Goal: Task Accomplishment & Management: Manage account settings

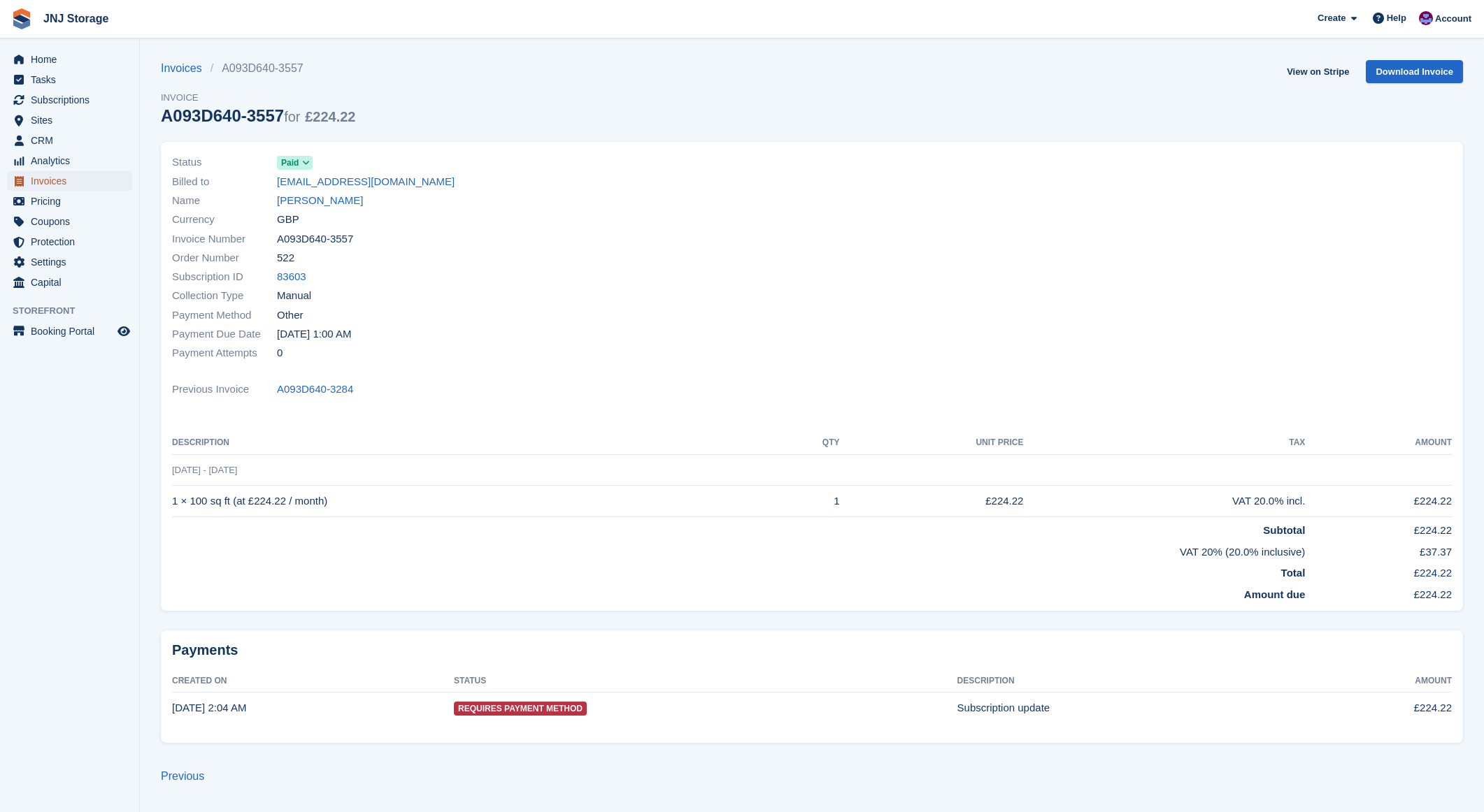
click at [63, 178] on span "Invoices" at bounding box center [72, 181] width 84 height 19
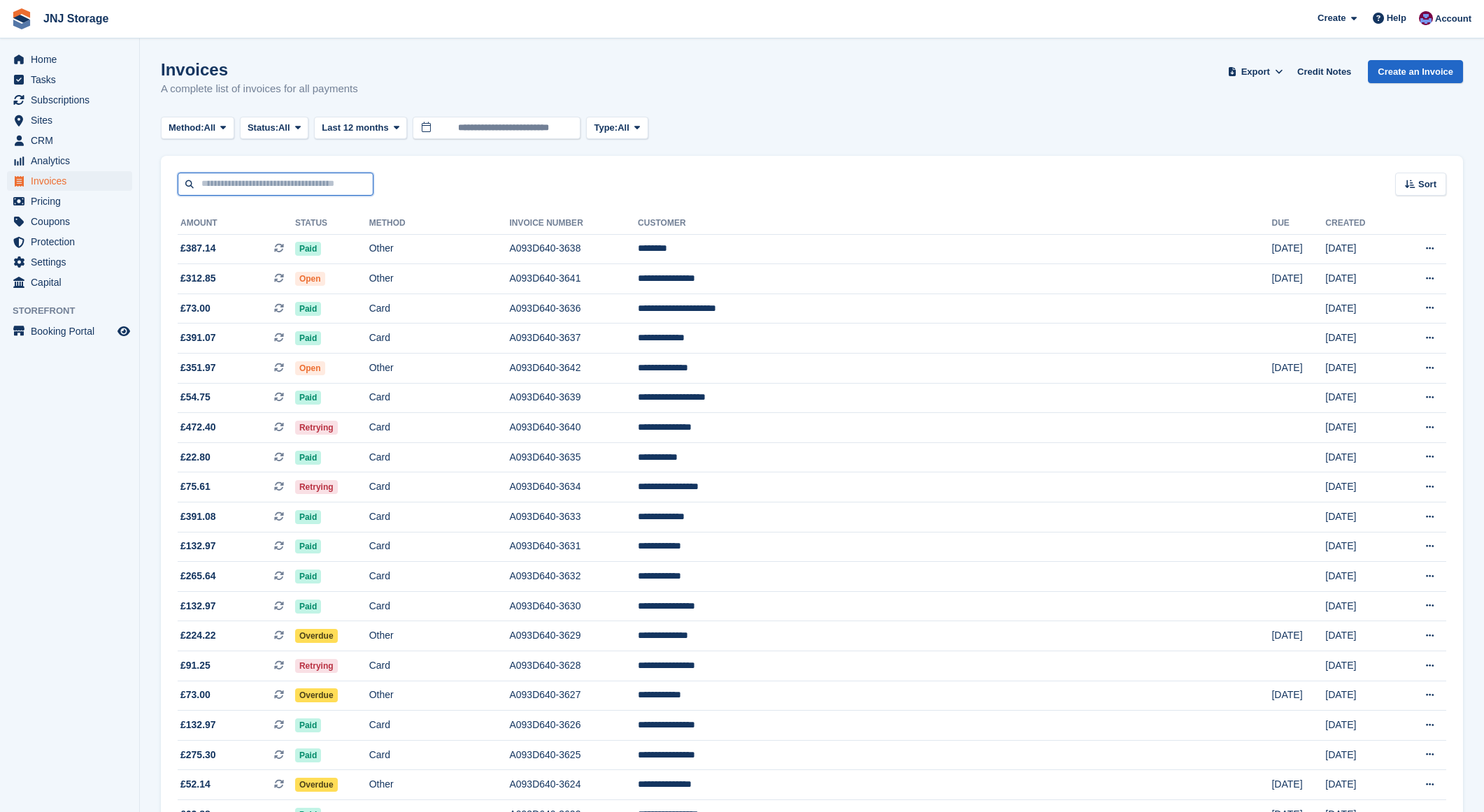
click at [307, 188] on input "text" at bounding box center [275, 184] width 196 height 23
type input "*****"
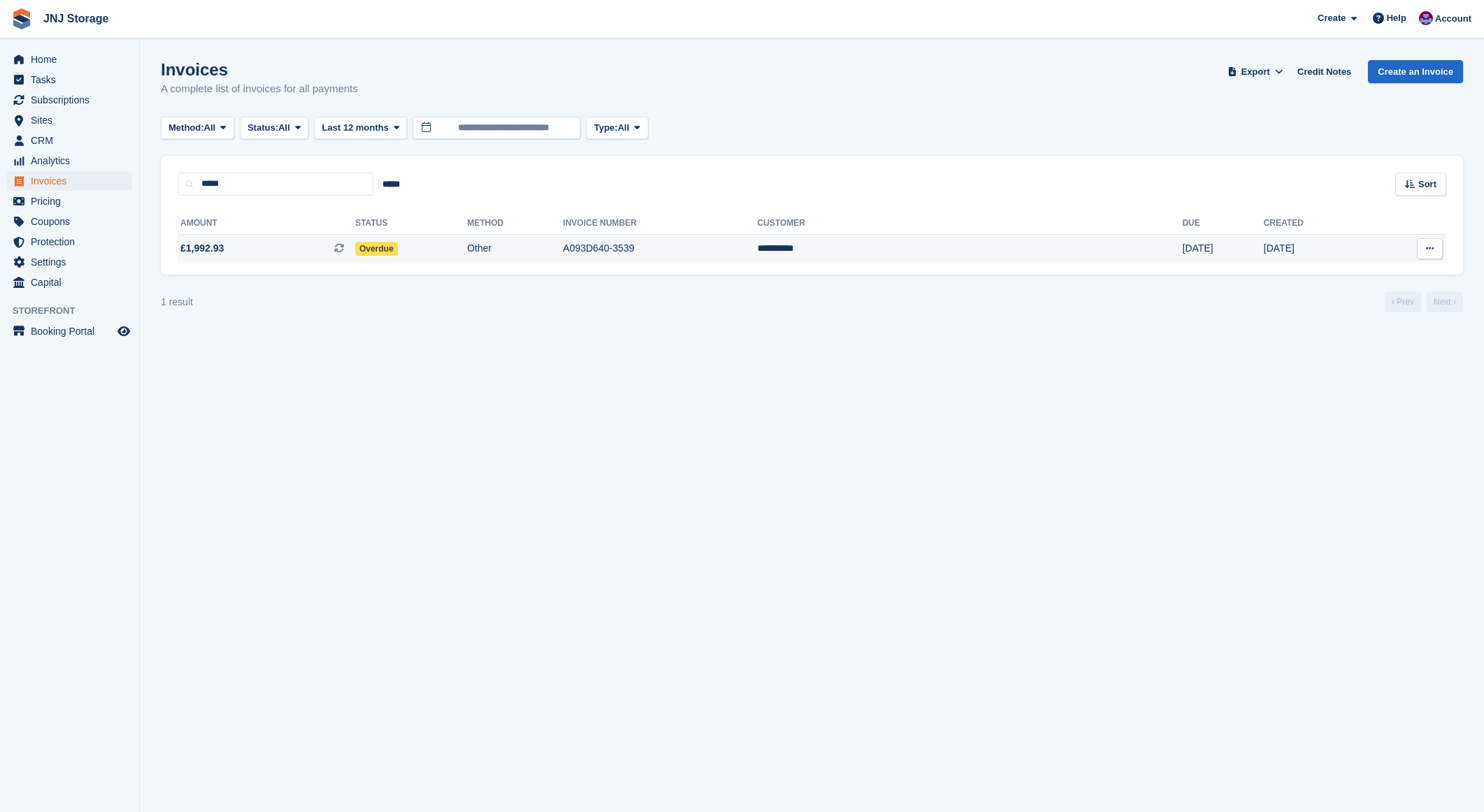
click at [284, 244] on span "£1,992.93 This is a recurring subscription invoice." at bounding box center [267, 248] width 178 height 14
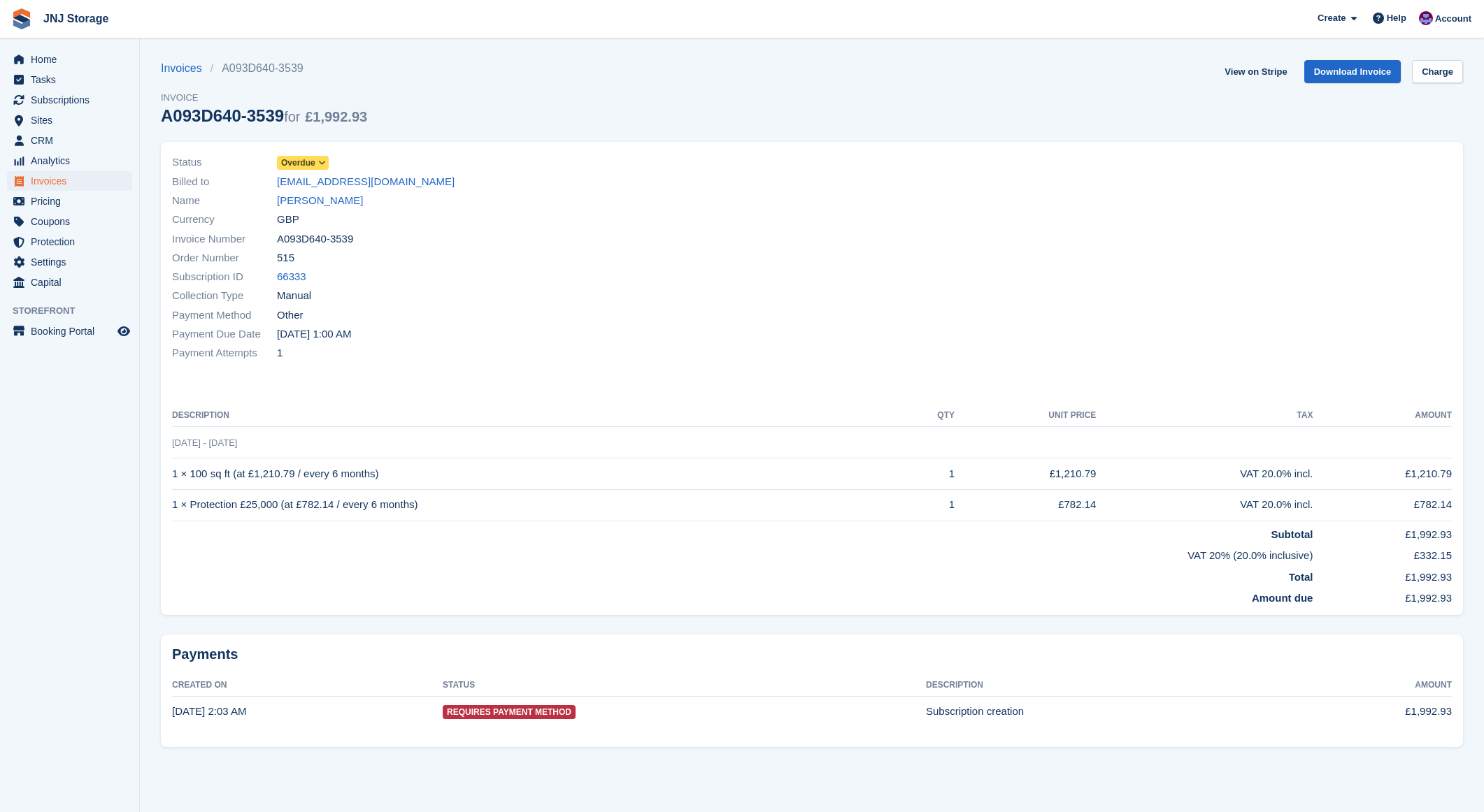
click at [302, 168] on span "Overdue" at bounding box center [298, 163] width 34 height 13
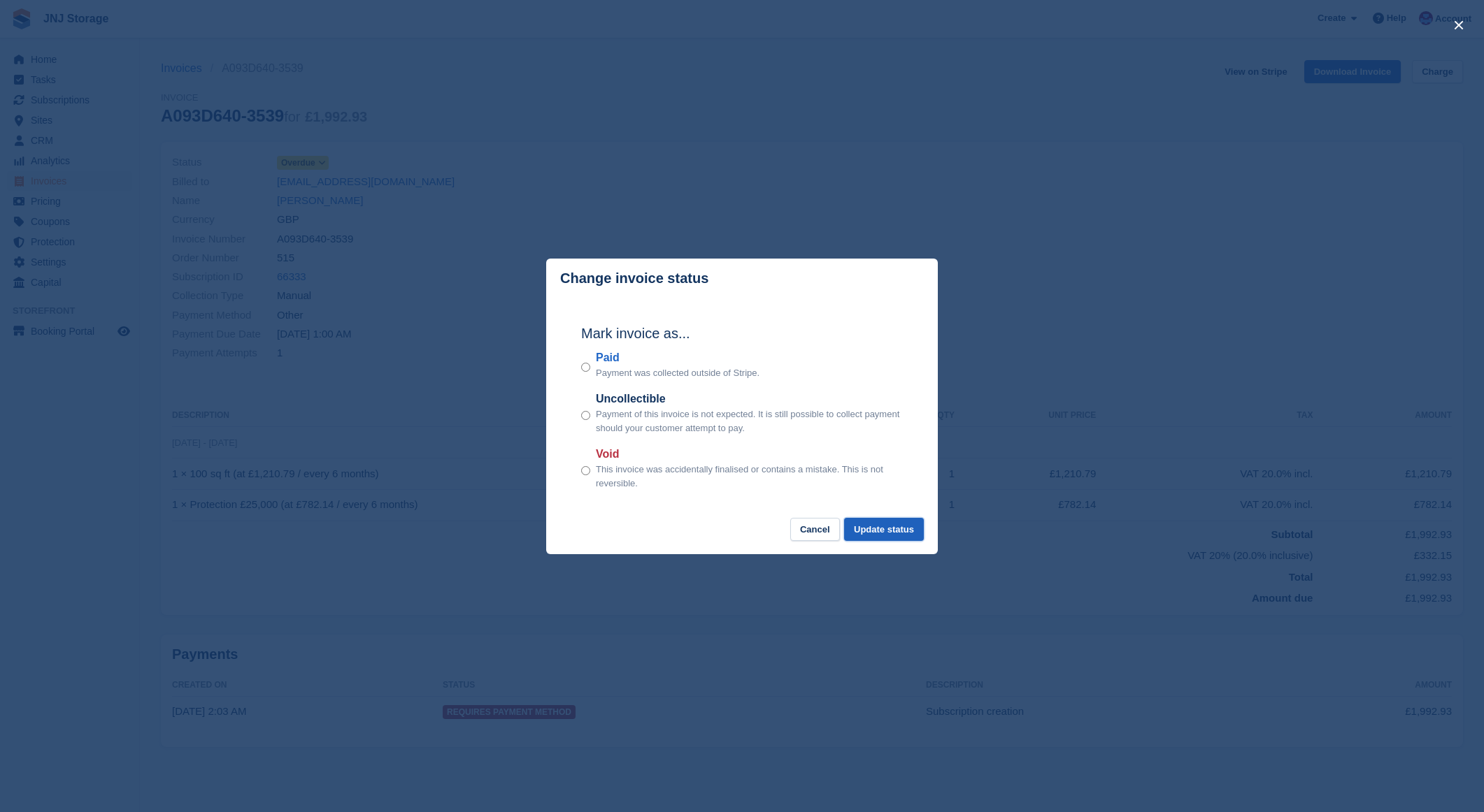
click at [862, 520] on button "Update status" at bounding box center [883, 530] width 80 height 23
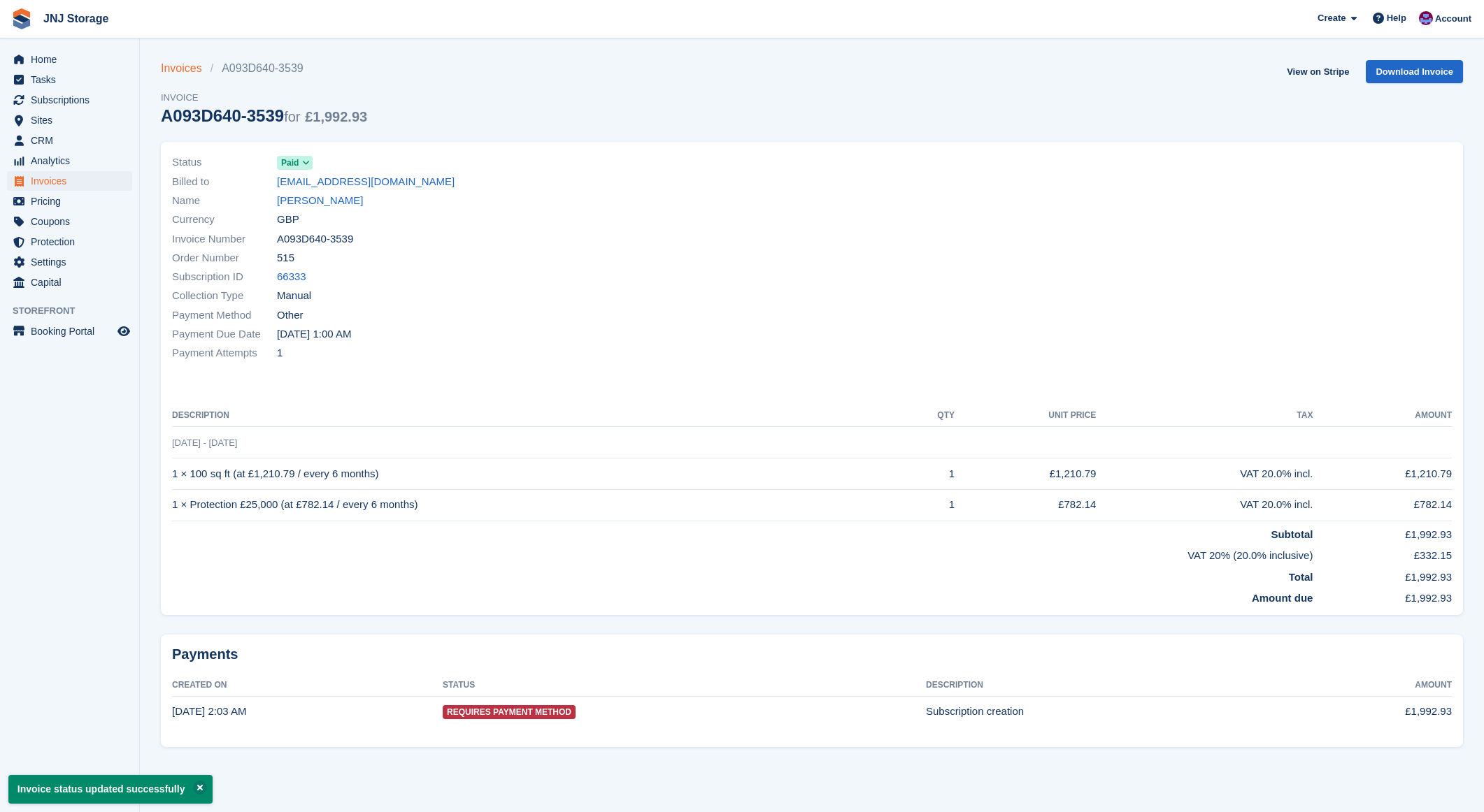
click at [176, 64] on link "Invoices" at bounding box center [185, 68] width 49 height 16
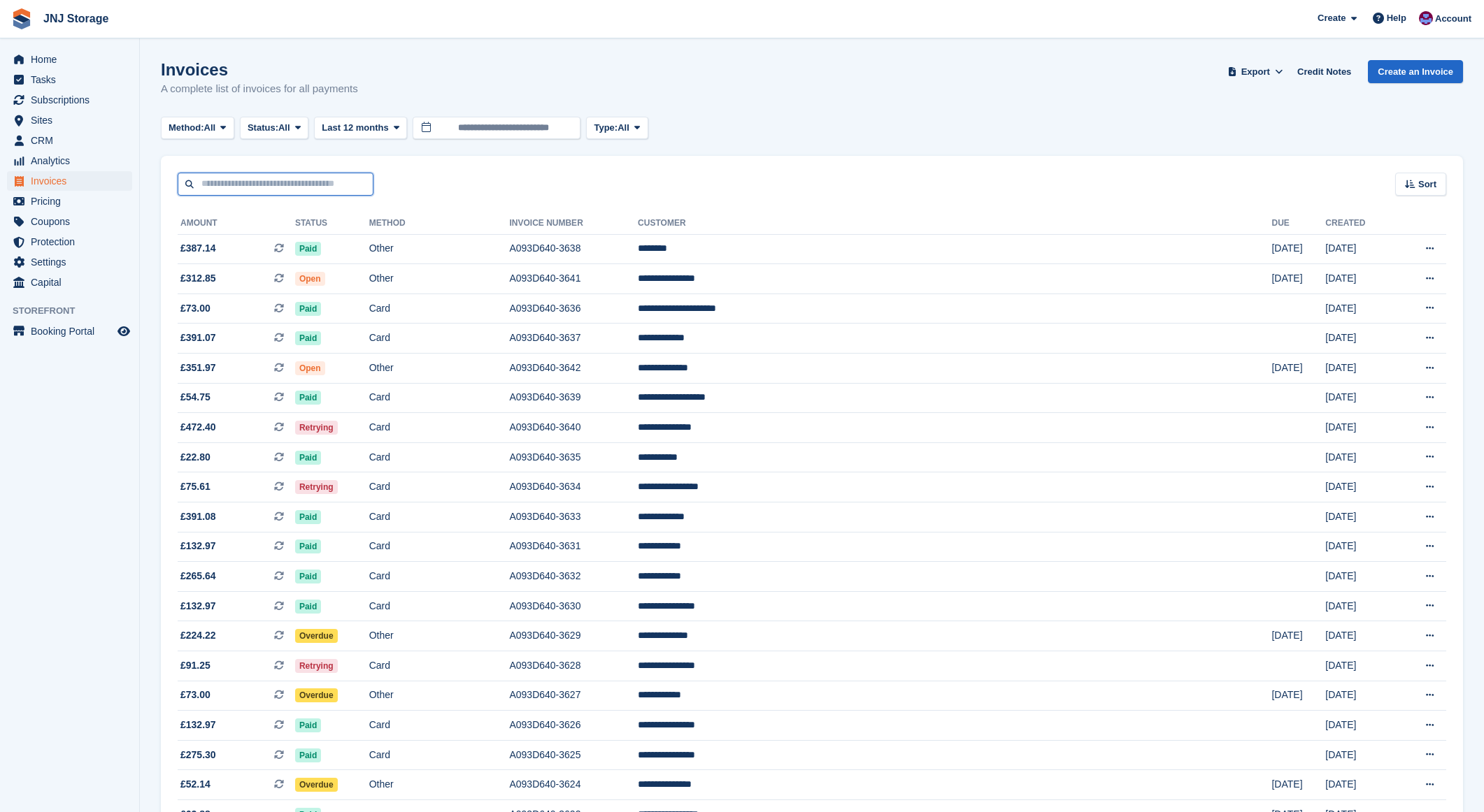
click at [253, 178] on input "text" at bounding box center [275, 184] width 196 height 23
type input "******"
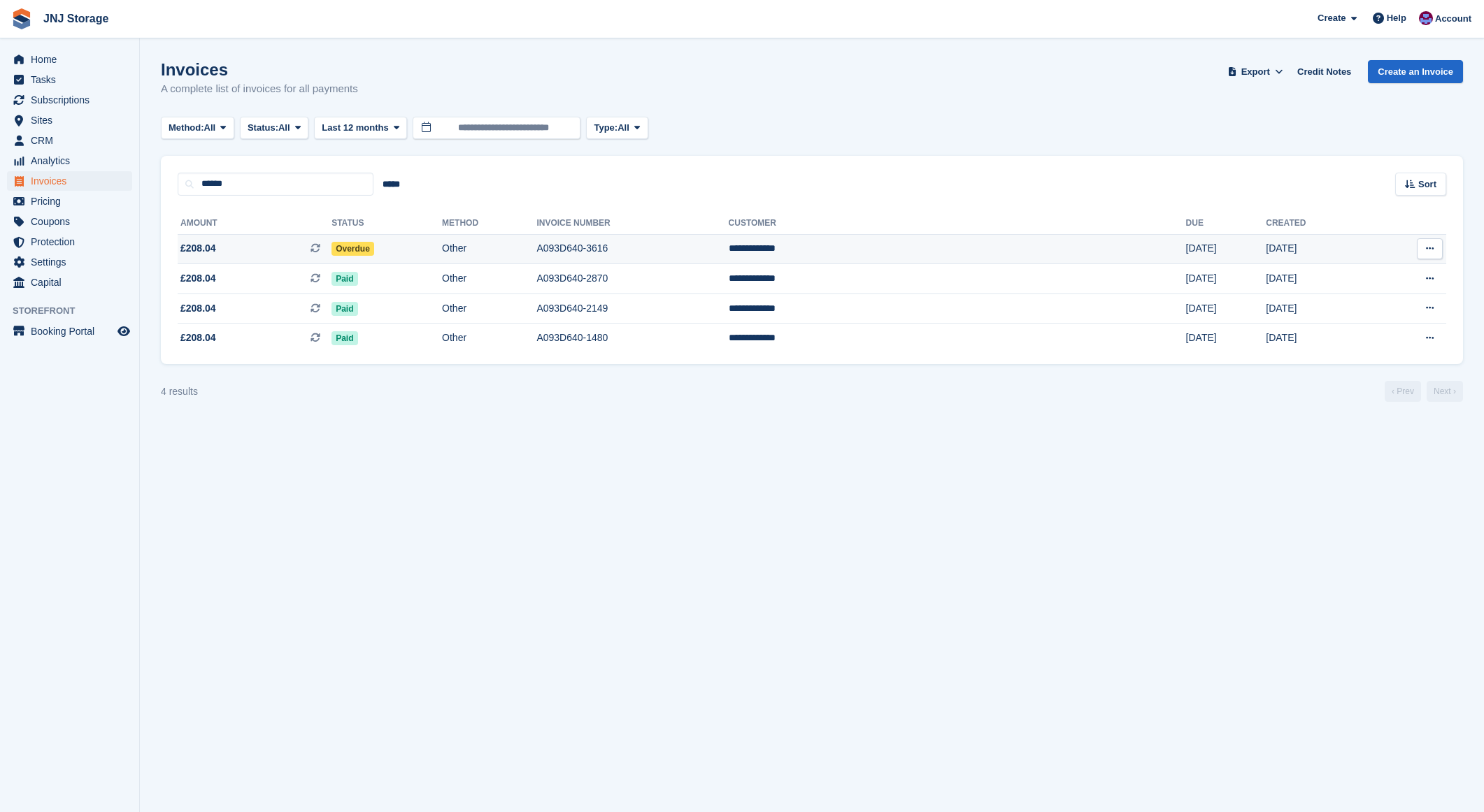
click at [249, 254] on span "£208.04 This is a recurring subscription invoice." at bounding box center [255, 248] width 154 height 14
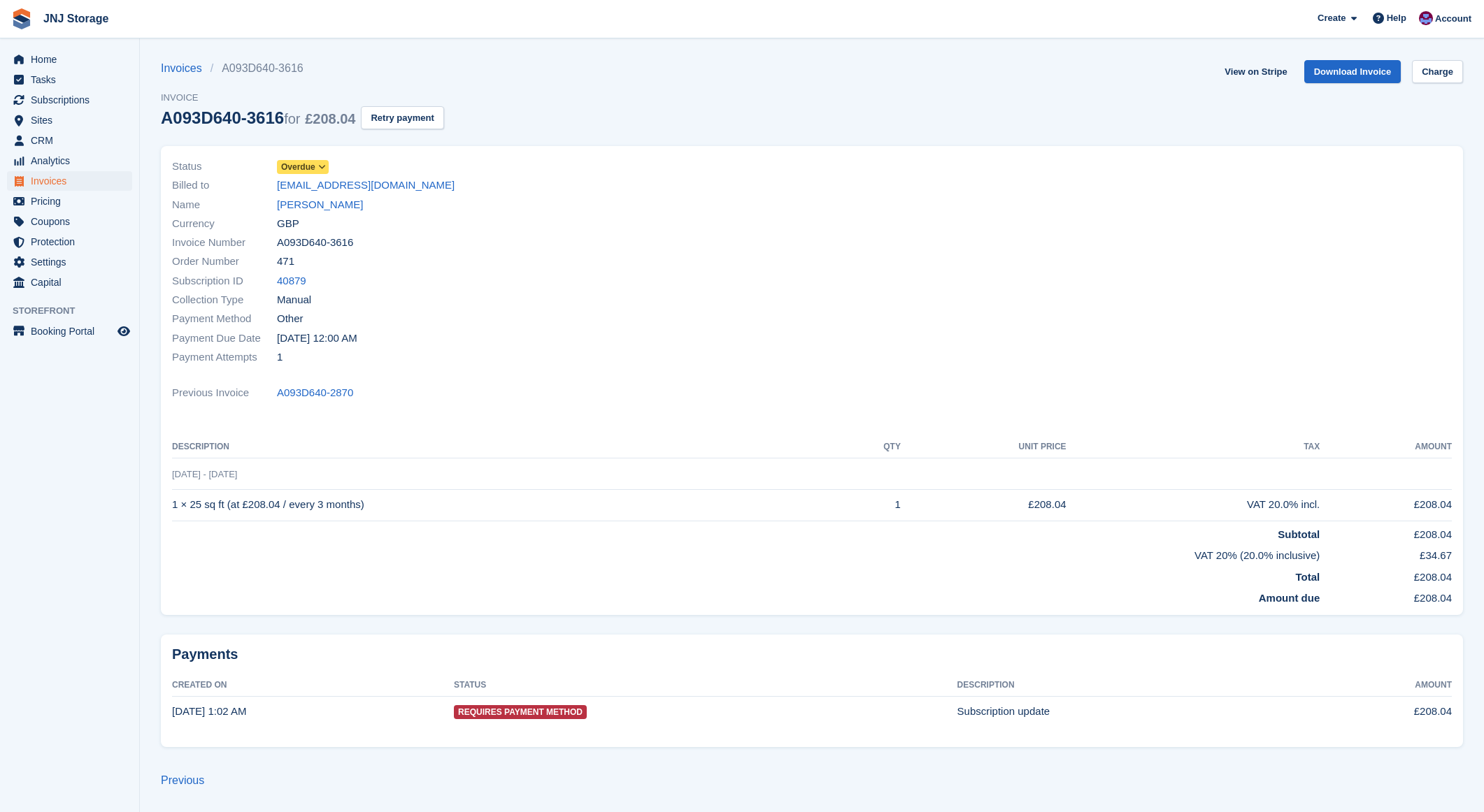
click at [313, 168] on span "Overdue" at bounding box center [298, 167] width 34 height 13
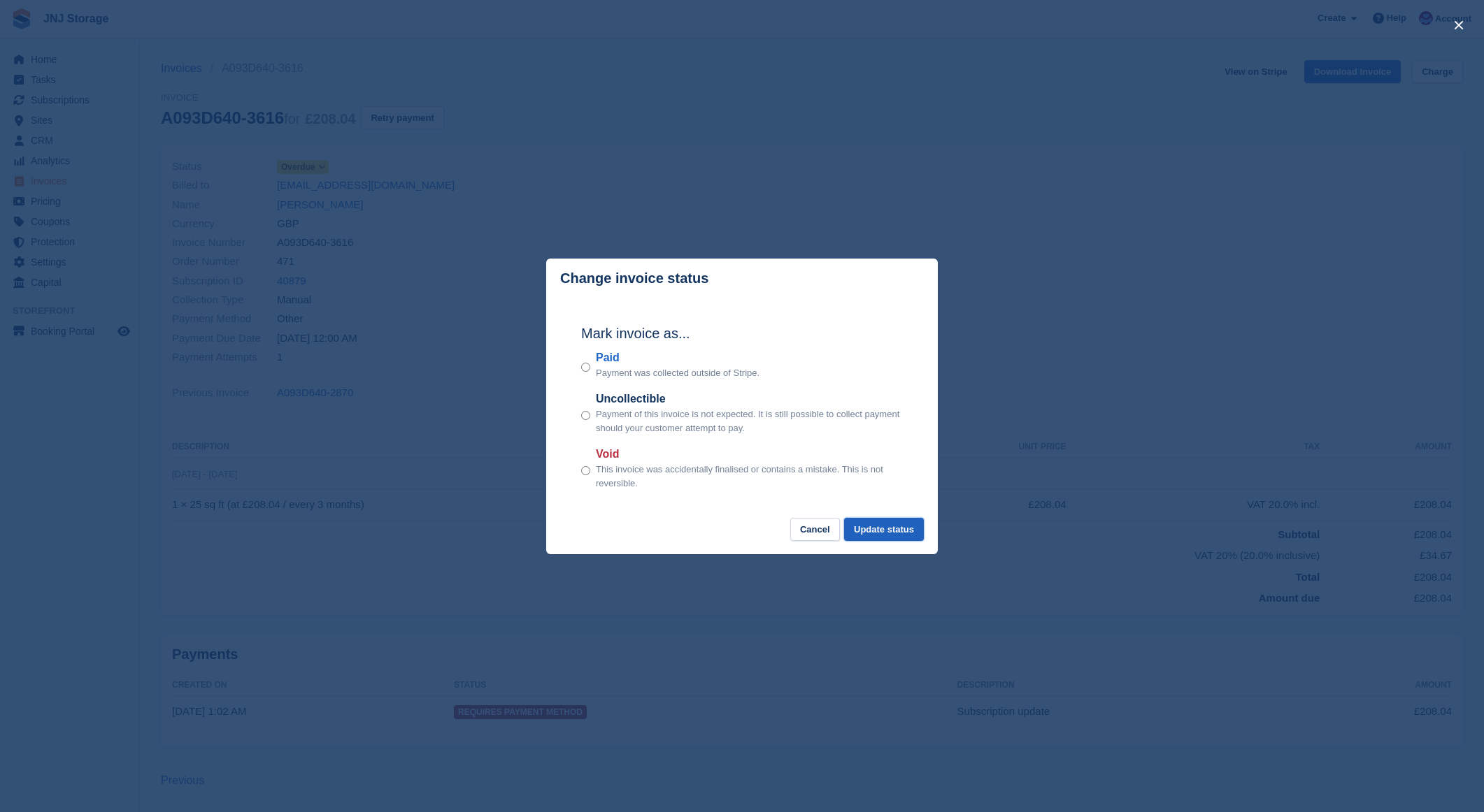
click at [857, 536] on button "Update status" at bounding box center [883, 530] width 80 height 23
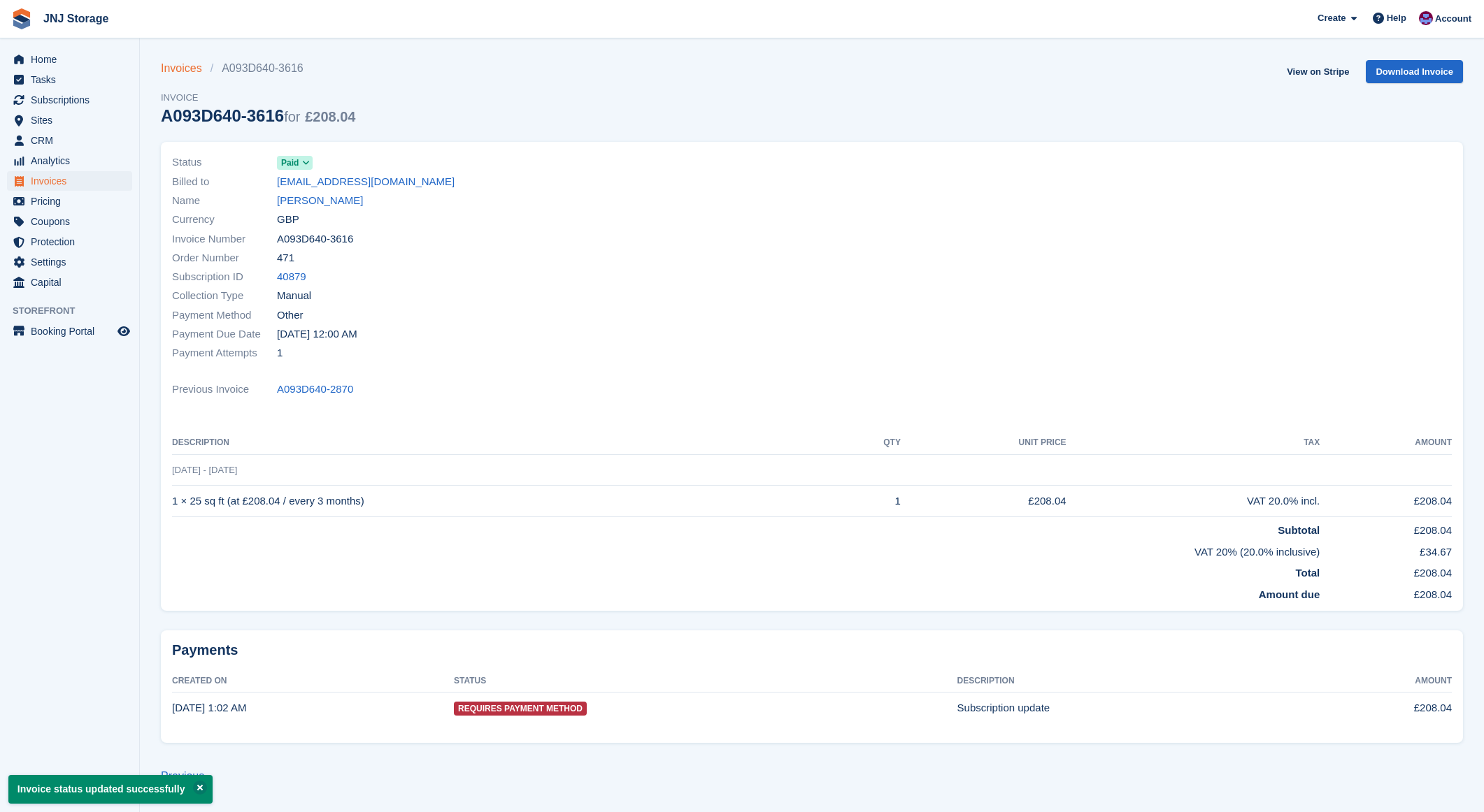
click at [183, 67] on link "Invoices" at bounding box center [185, 68] width 49 height 16
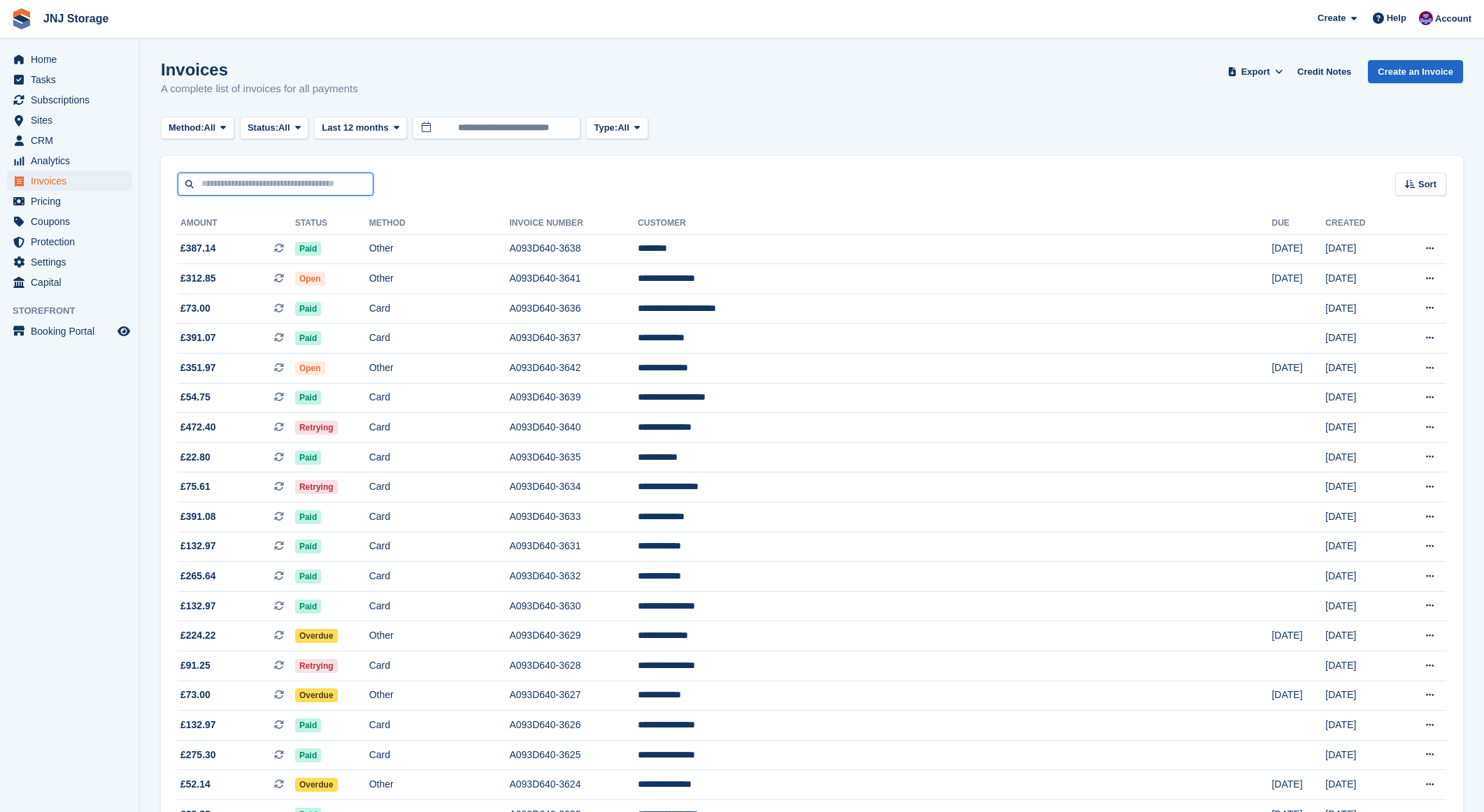
click at [282, 188] on input "text" at bounding box center [275, 184] width 196 height 23
type input "********"
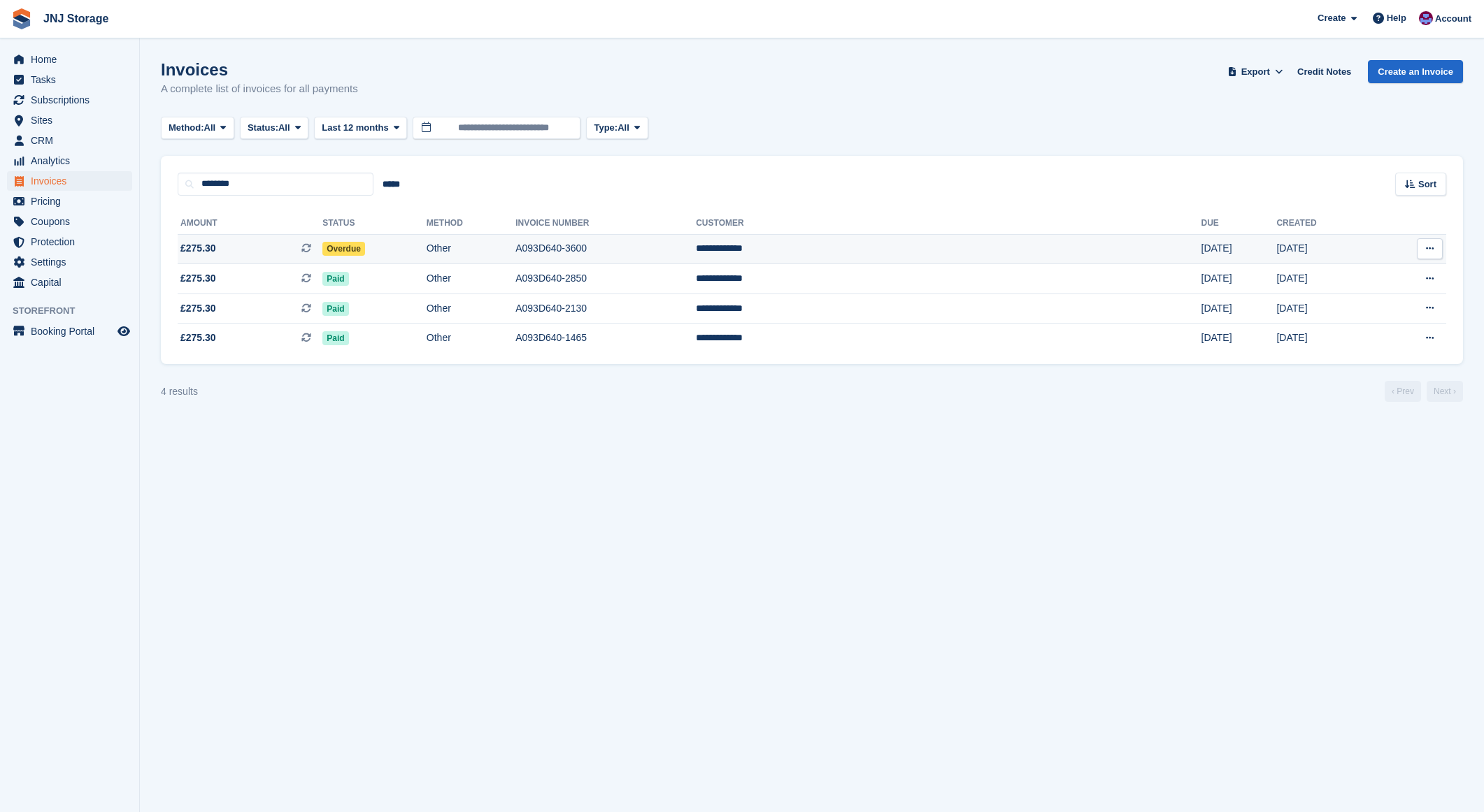
click at [260, 249] on span "£275.30 This is a recurring subscription invoice." at bounding box center [250, 248] width 145 height 14
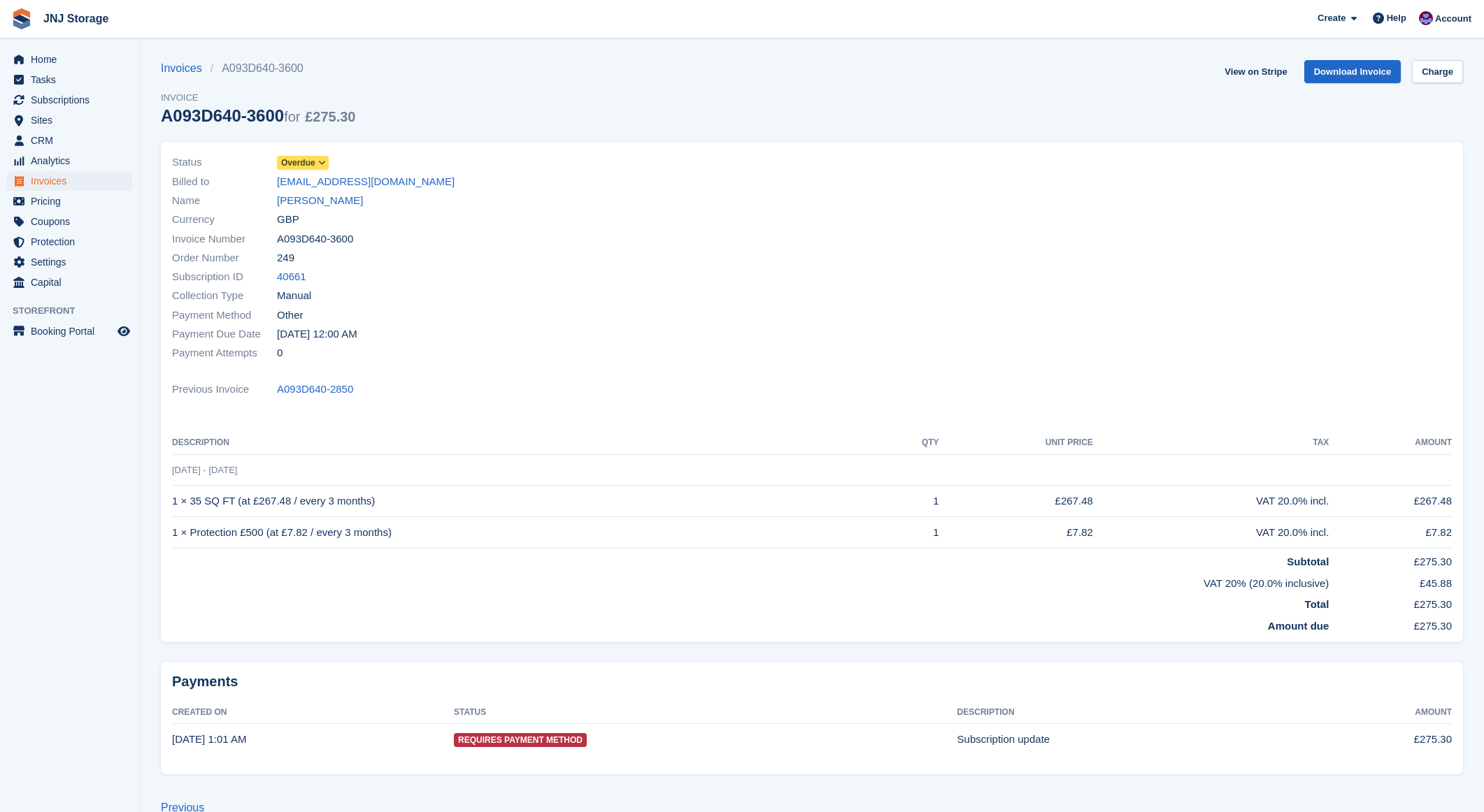
click at [308, 163] on span "Overdue" at bounding box center [298, 163] width 34 height 13
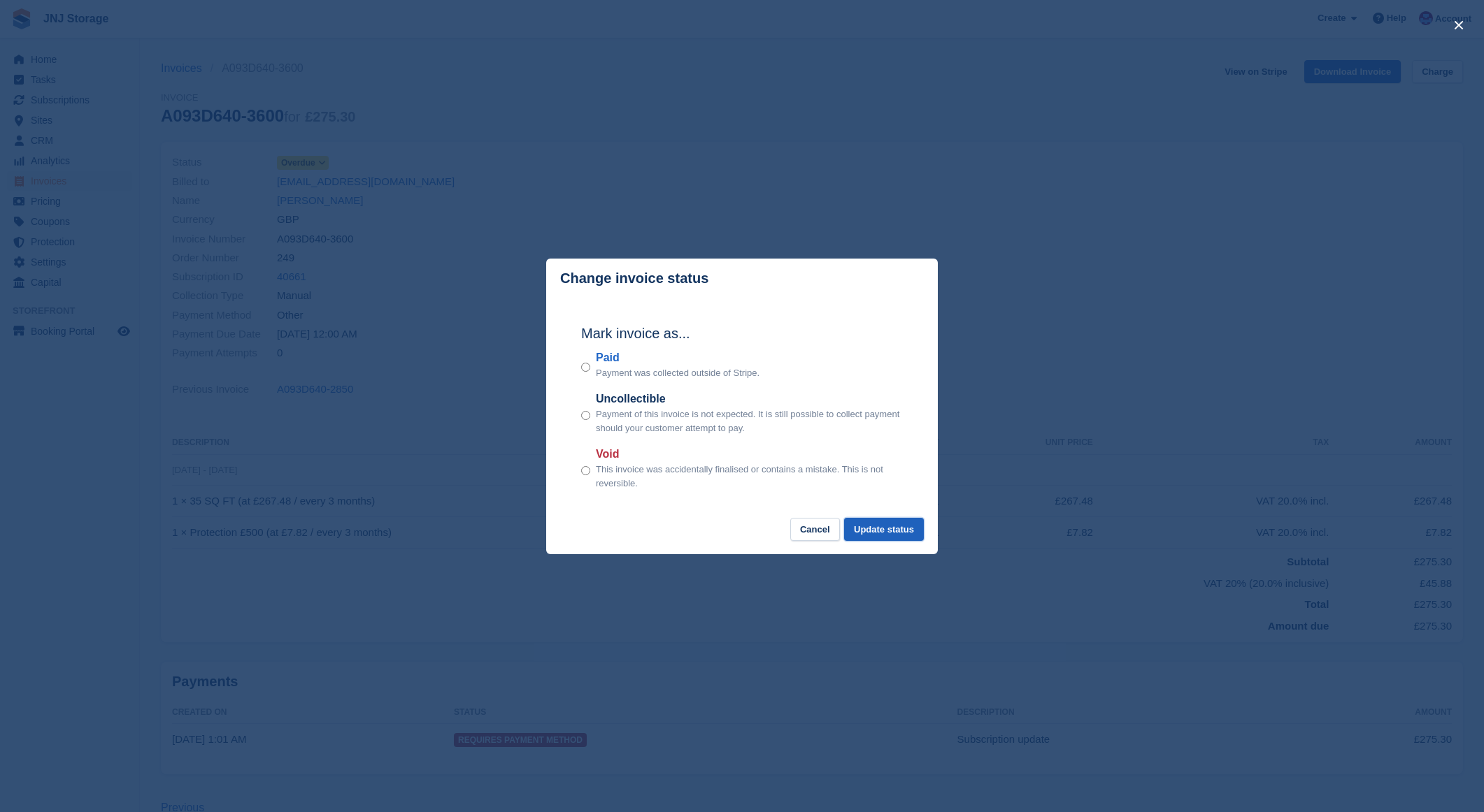
click at [894, 532] on button "Update status" at bounding box center [883, 530] width 80 height 23
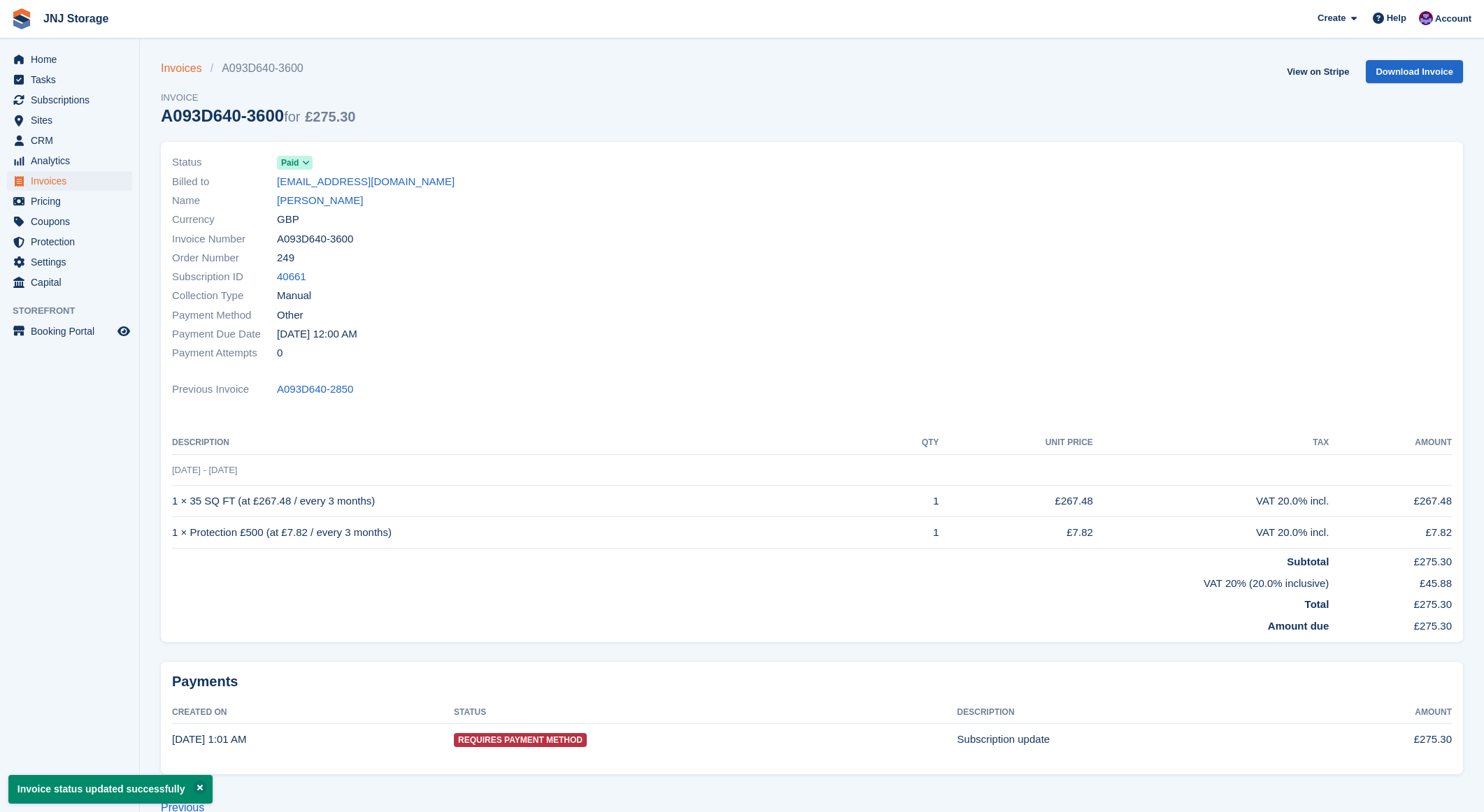
click at [182, 72] on link "Invoices" at bounding box center [185, 68] width 49 height 16
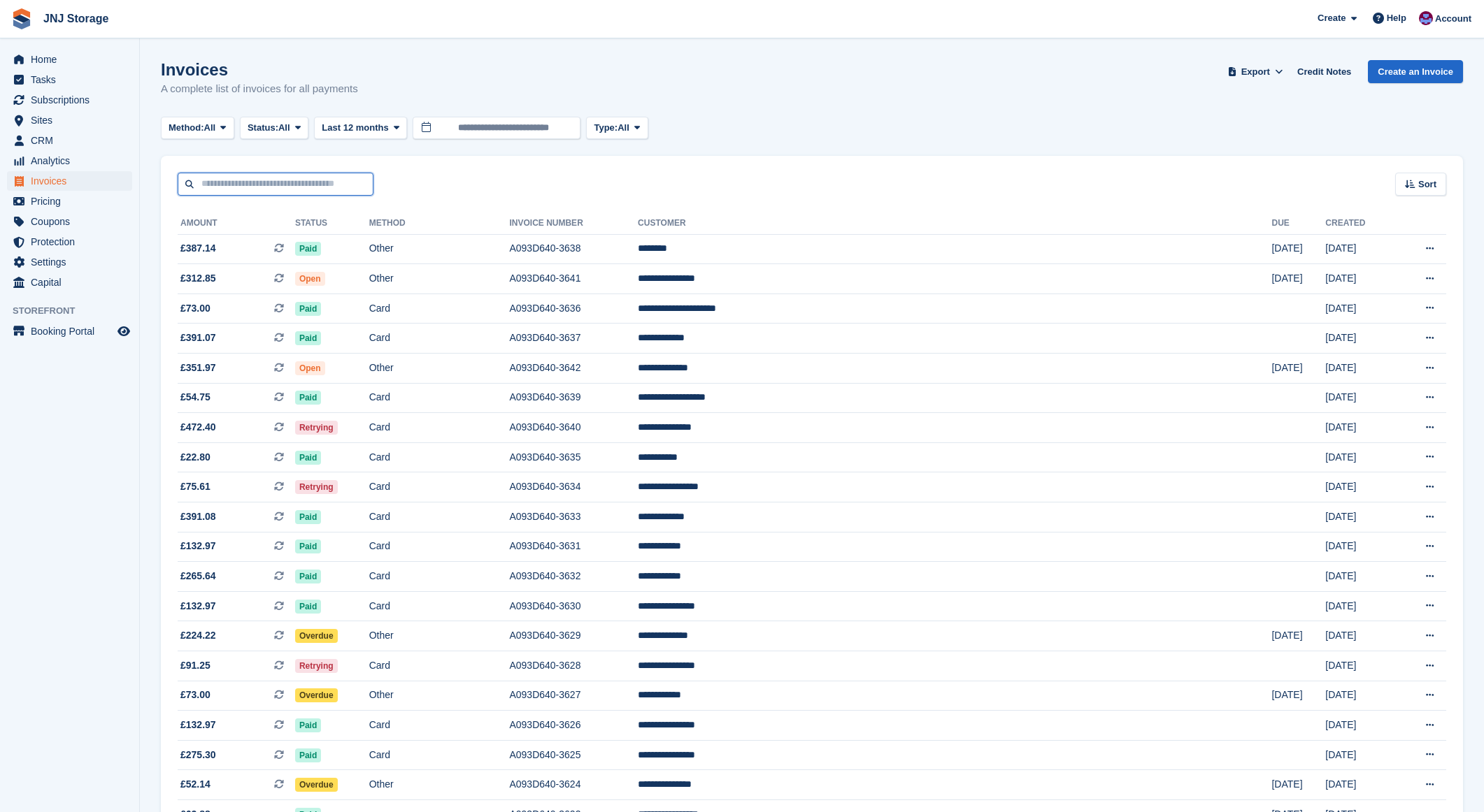
click at [233, 178] on input "text" at bounding box center [275, 184] width 196 height 23
type input "*****"
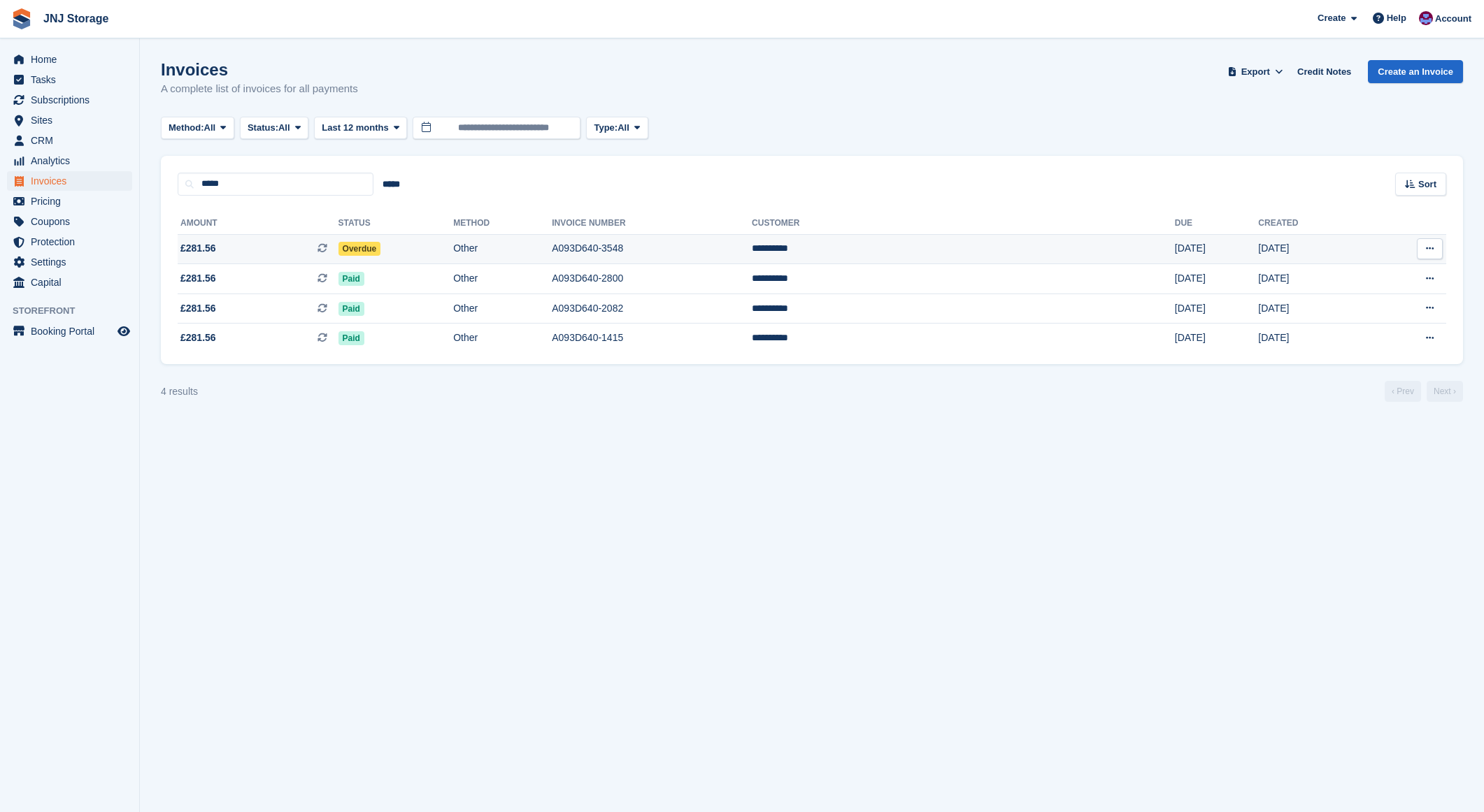
click at [230, 245] on span "£281.56 This is a recurring subscription invoice." at bounding box center [258, 248] width 161 height 14
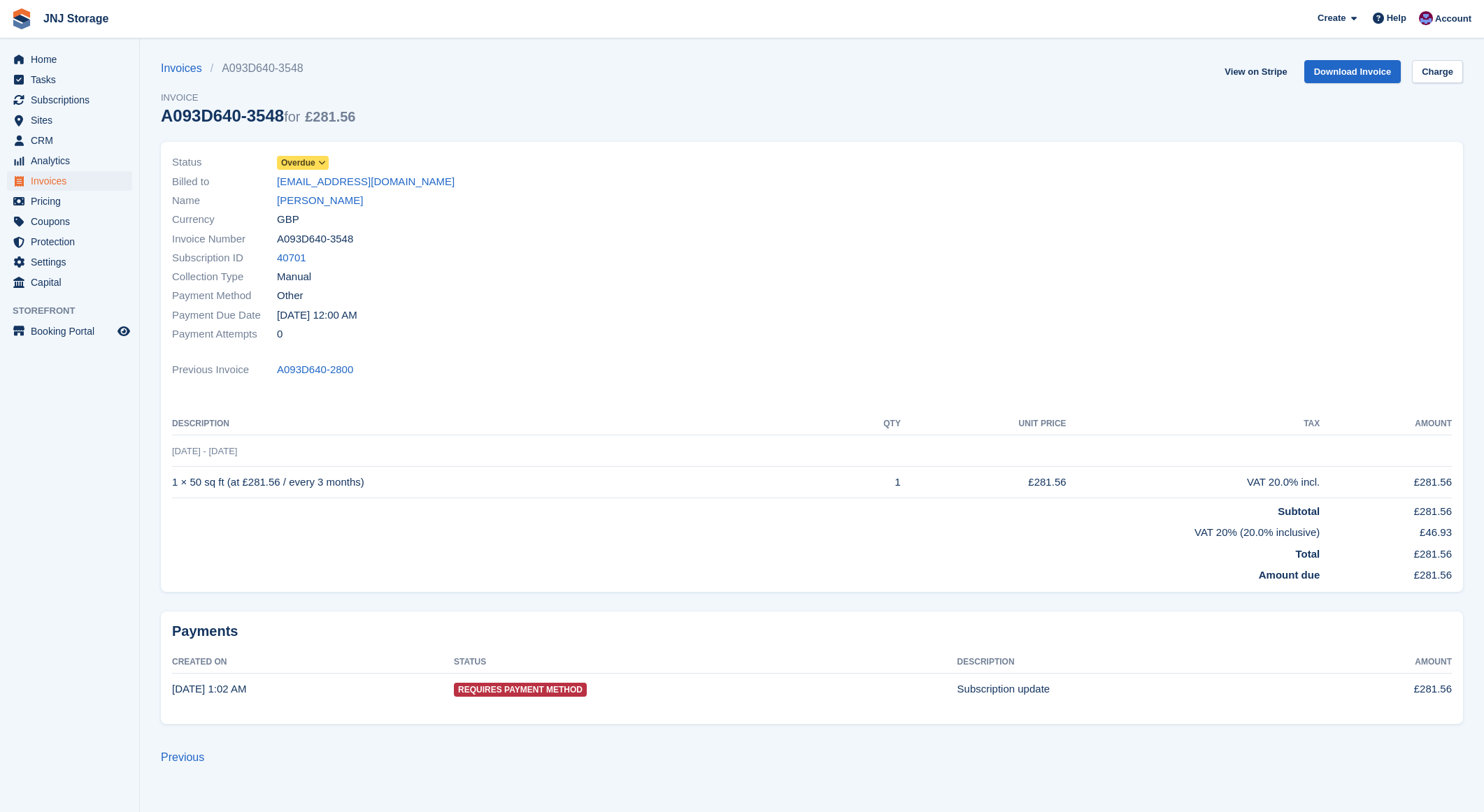
click at [292, 160] on span "Overdue" at bounding box center [298, 163] width 34 height 13
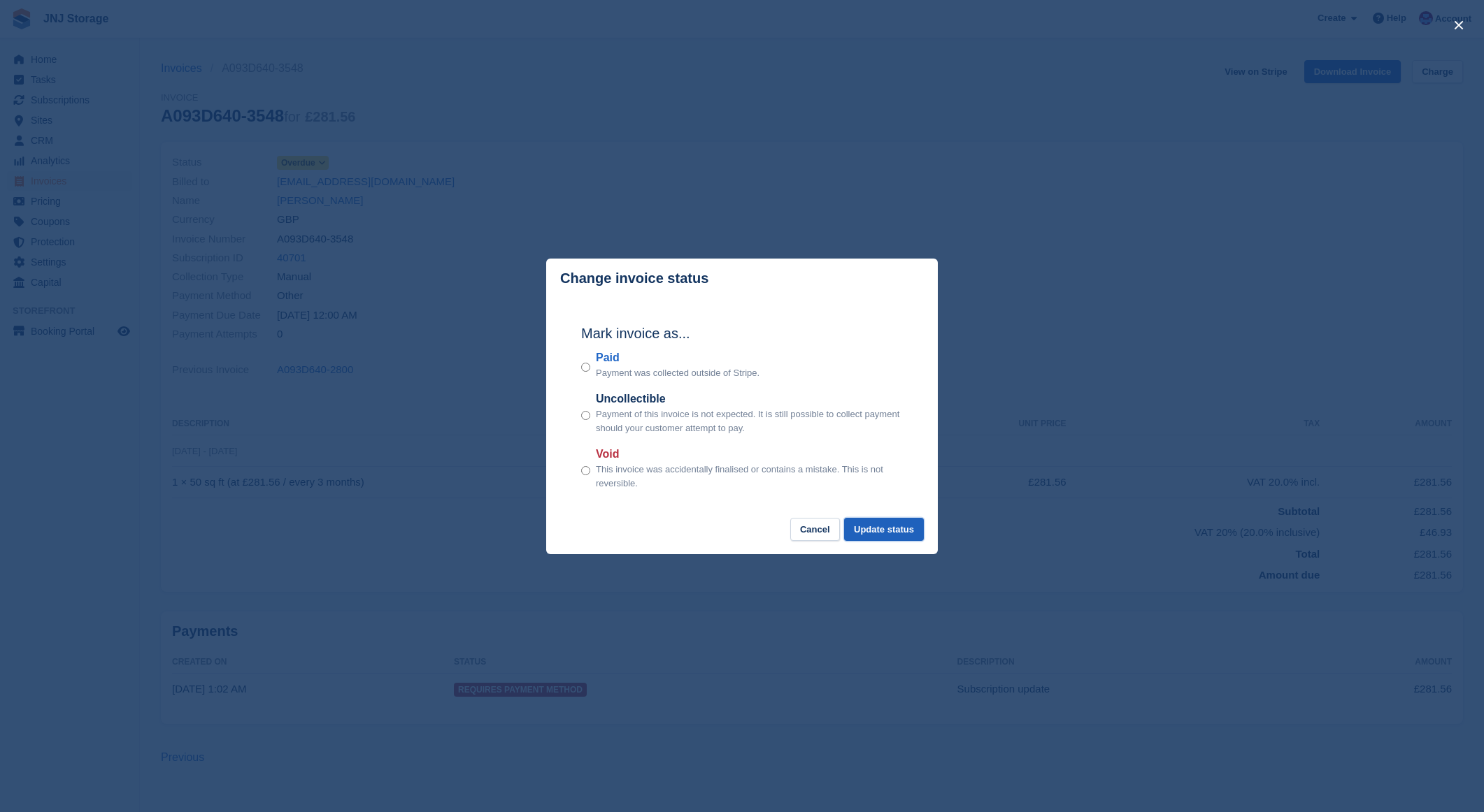
click at [858, 532] on button "Update status" at bounding box center [883, 530] width 80 height 23
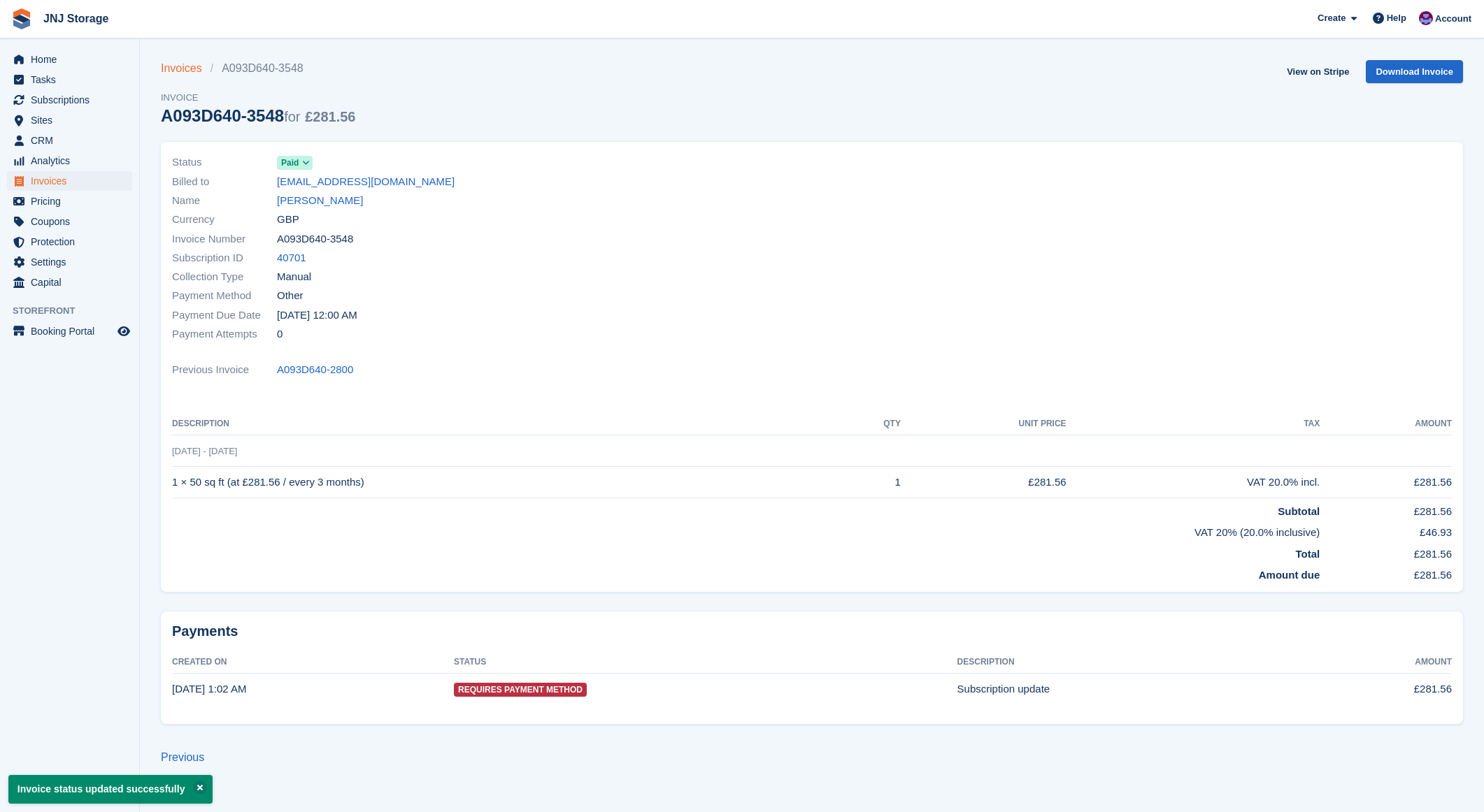
click at [180, 72] on link "Invoices" at bounding box center [185, 68] width 49 height 16
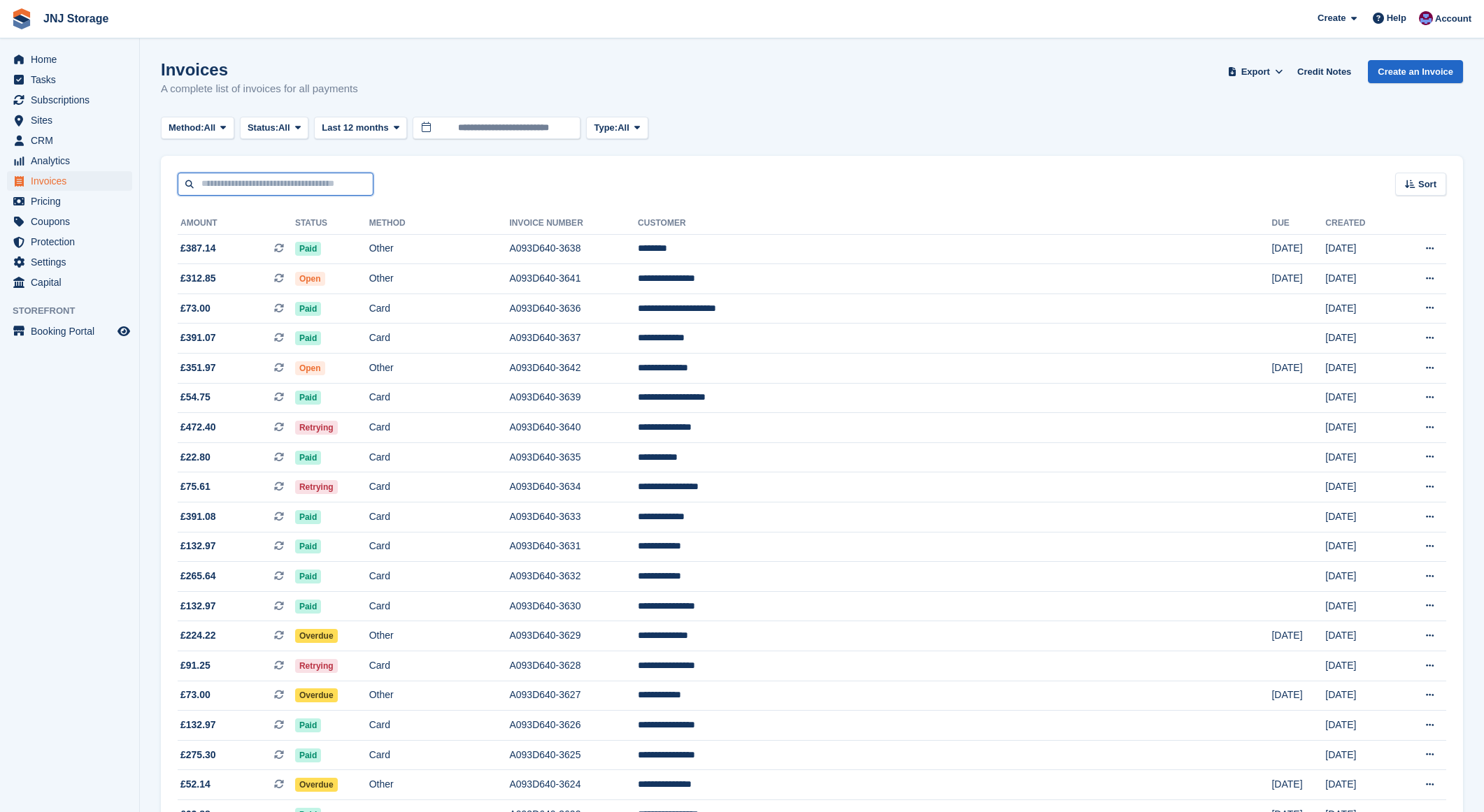
click at [249, 180] on input "text" at bounding box center [275, 184] width 196 height 23
type input "******"
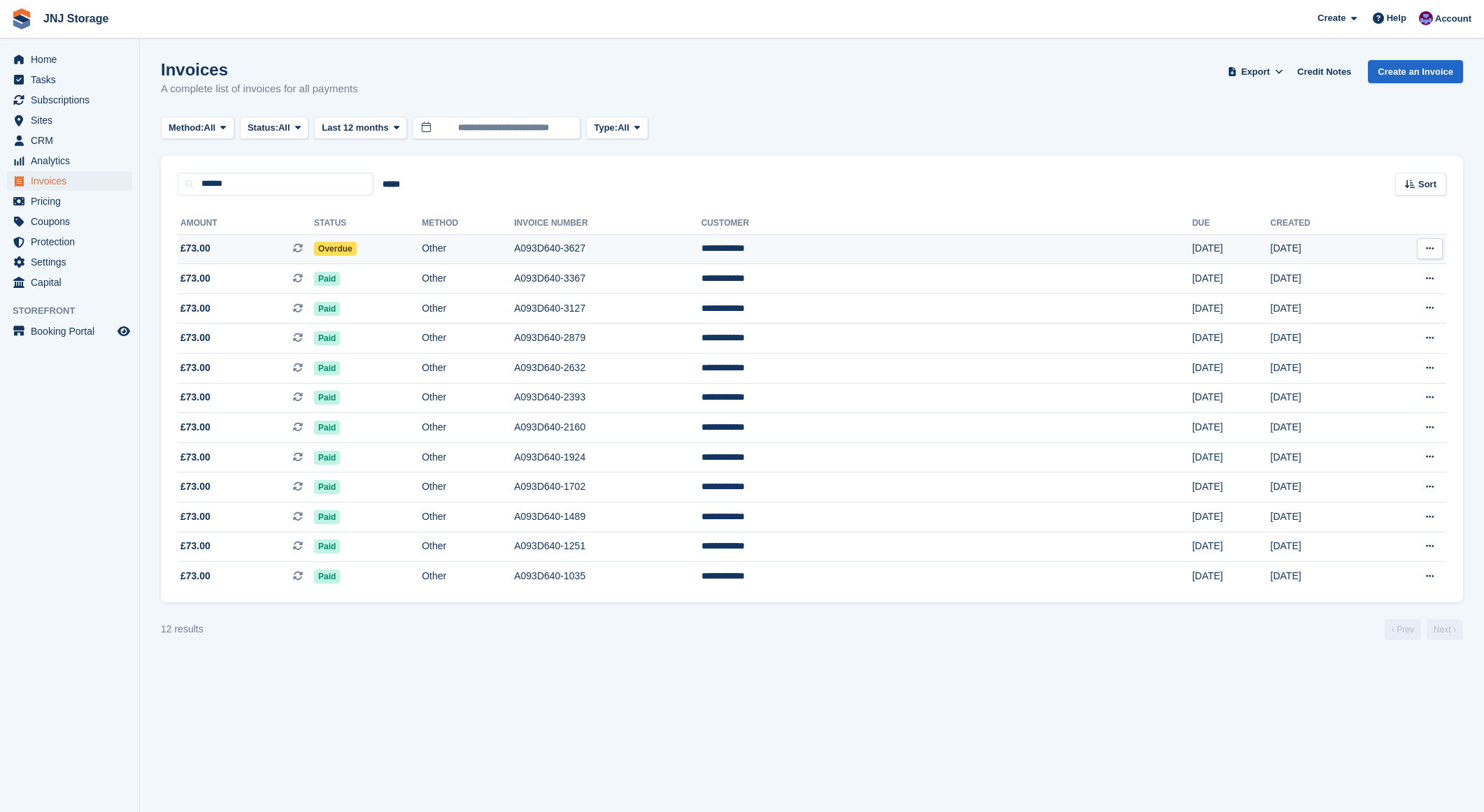
click at [242, 239] on td "£73.00 This is a recurring subscription invoice." at bounding box center [246, 249] width 136 height 30
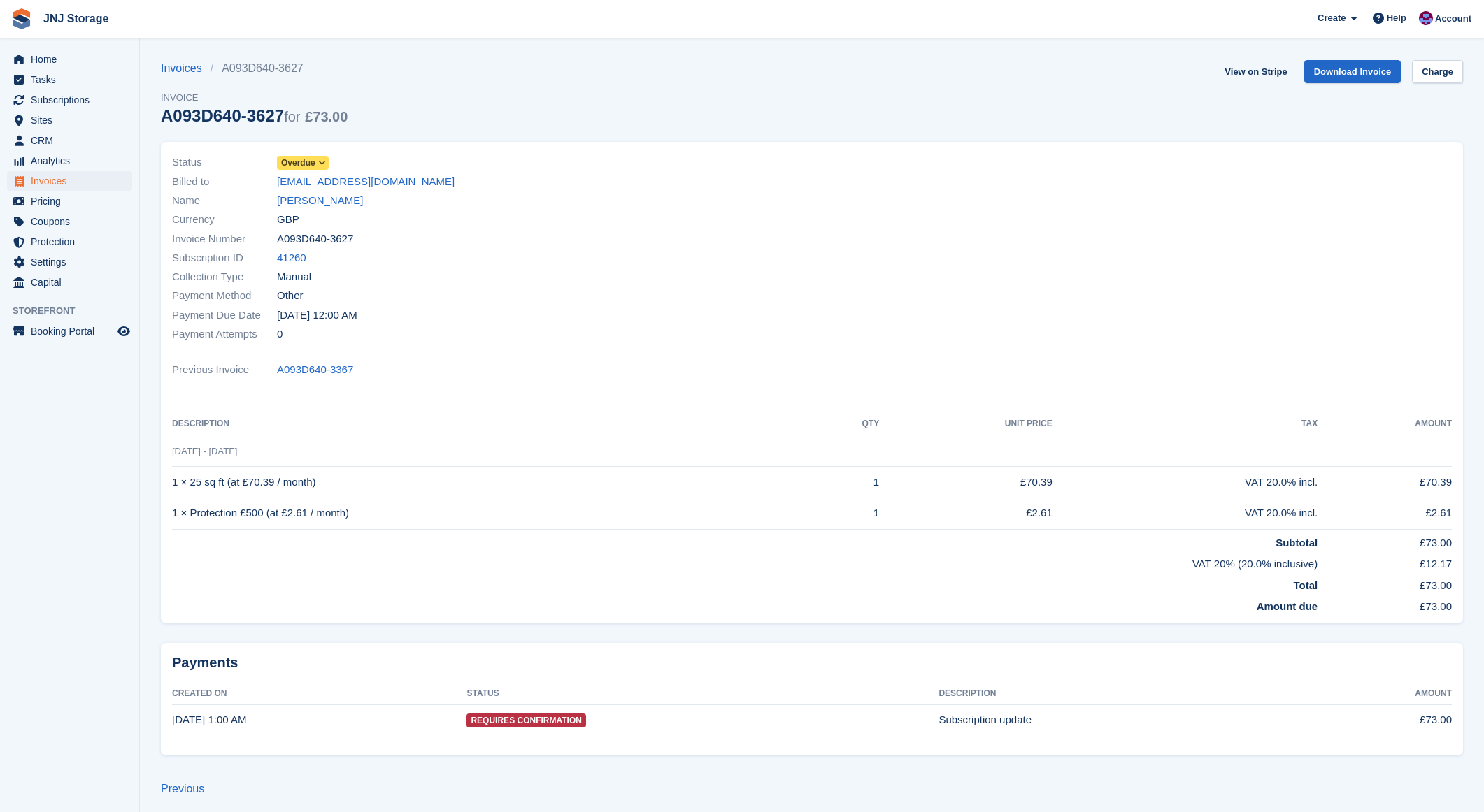
click at [295, 162] on span "Overdue" at bounding box center [298, 163] width 34 height 13
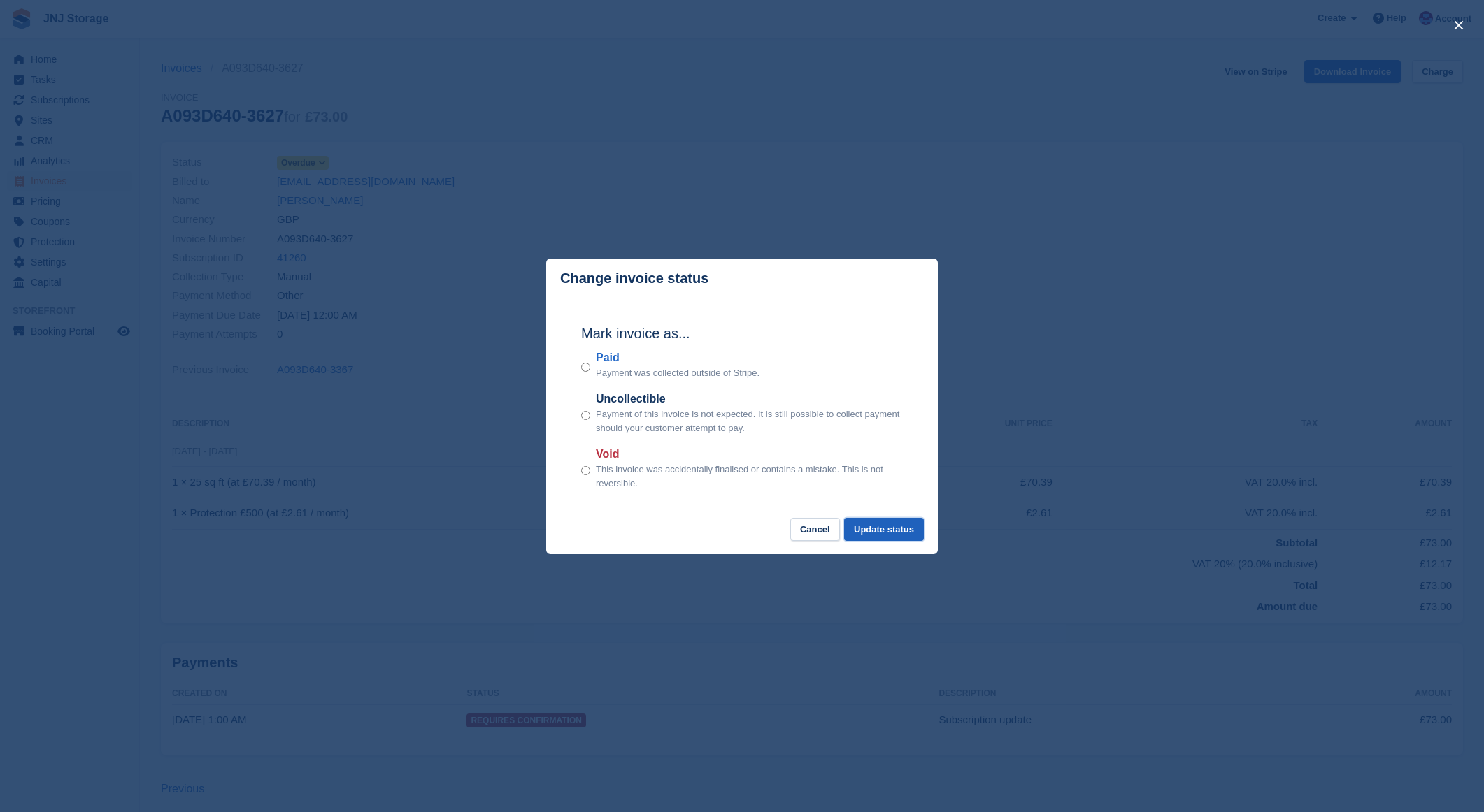
click at [866, 531] on button "Update status" at bounding box center [883, 530] width 80 height 23
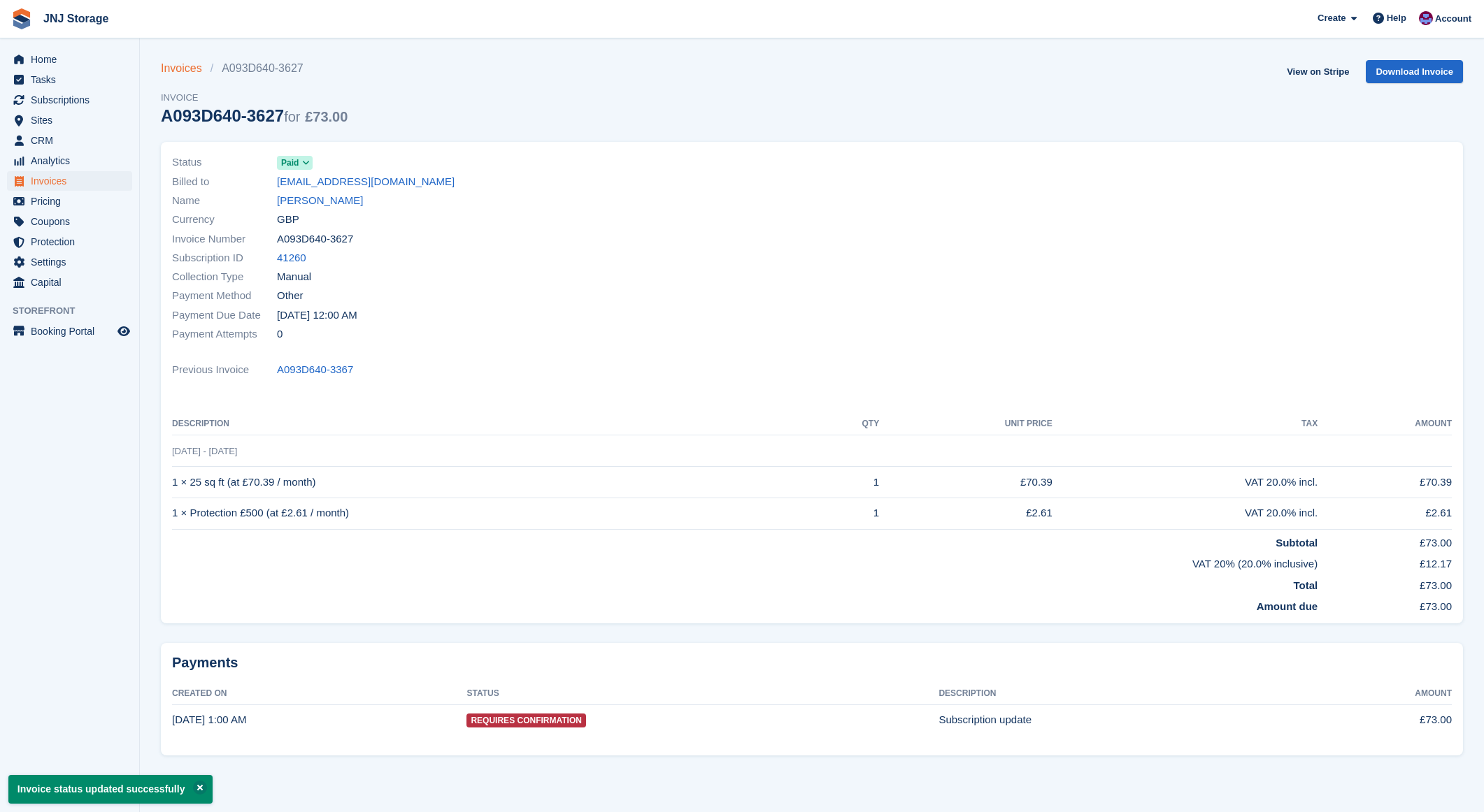
click at [176, 69] on link "Invoices" at bounding box center [185, 68] width 49 height 16
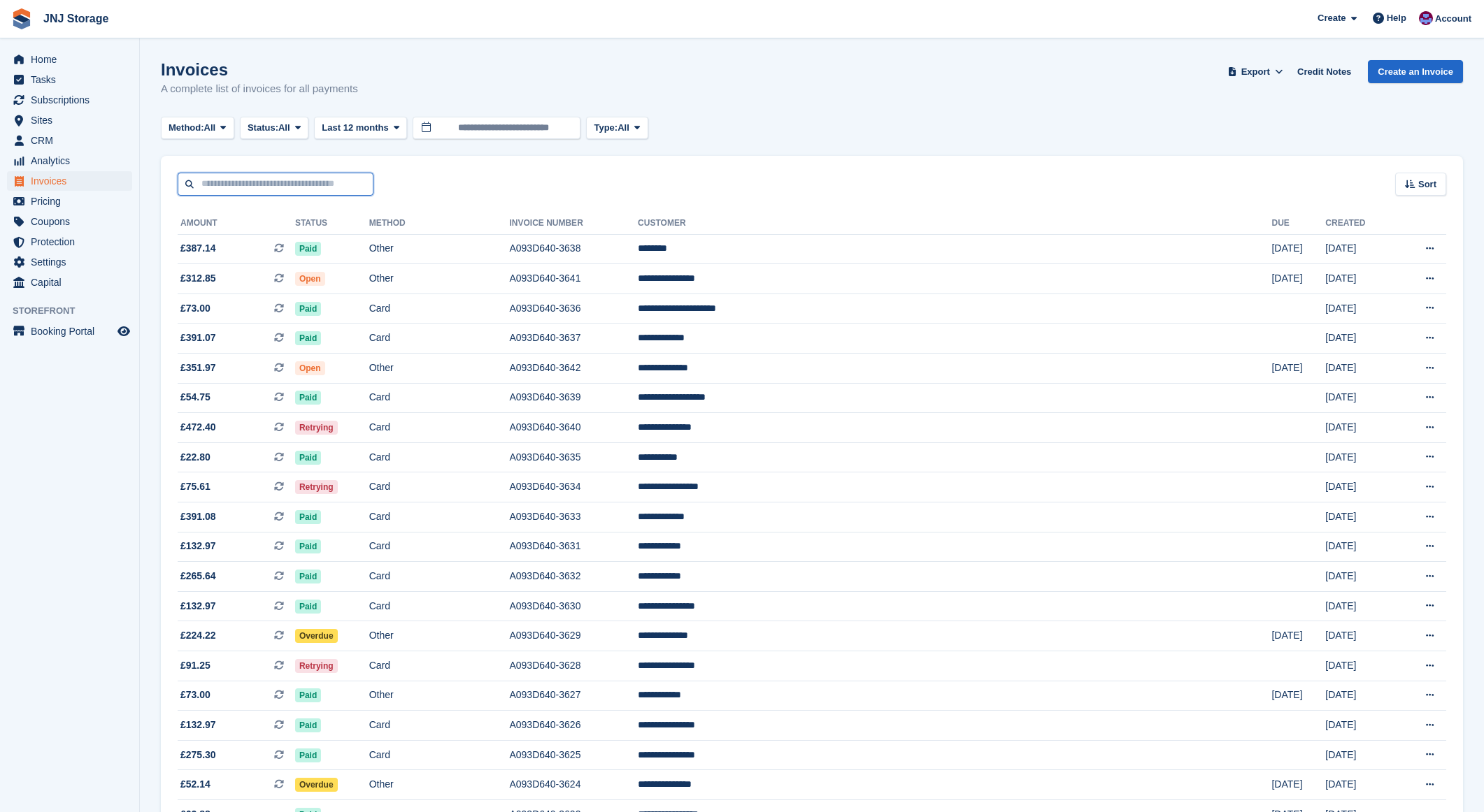
drag, startPoint x: 232, startPoint y: 177, endPoint x: 262, endPoint y: 178, distance: 30.0
click at [240, 178] on input "text" at bounding box center [275, 184] width 196 height 23
type input "********"
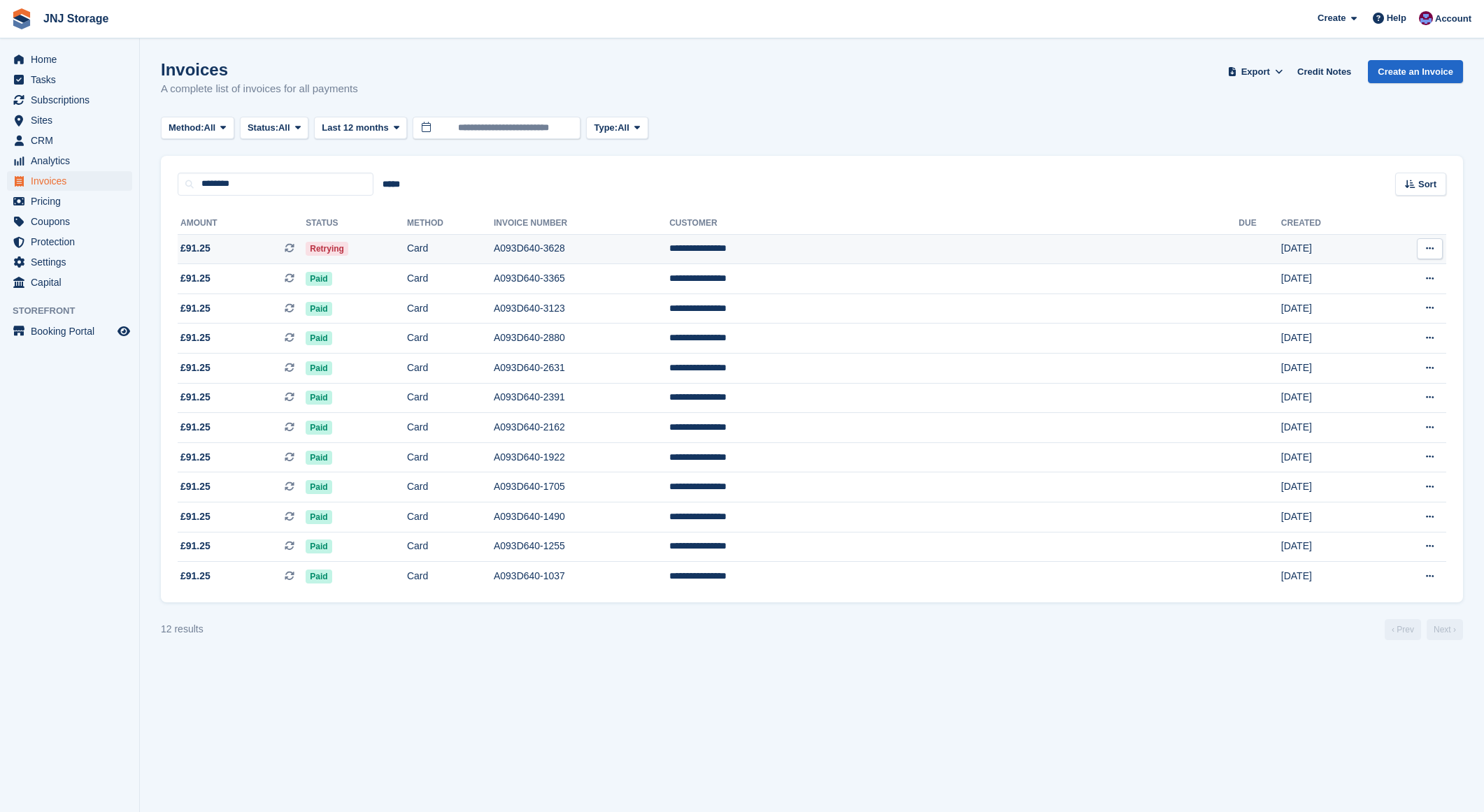
click at [248, 249] on span "£91.25 This is a recurring subscription invoice." at bounding box center [242, 248] width 128 height 14
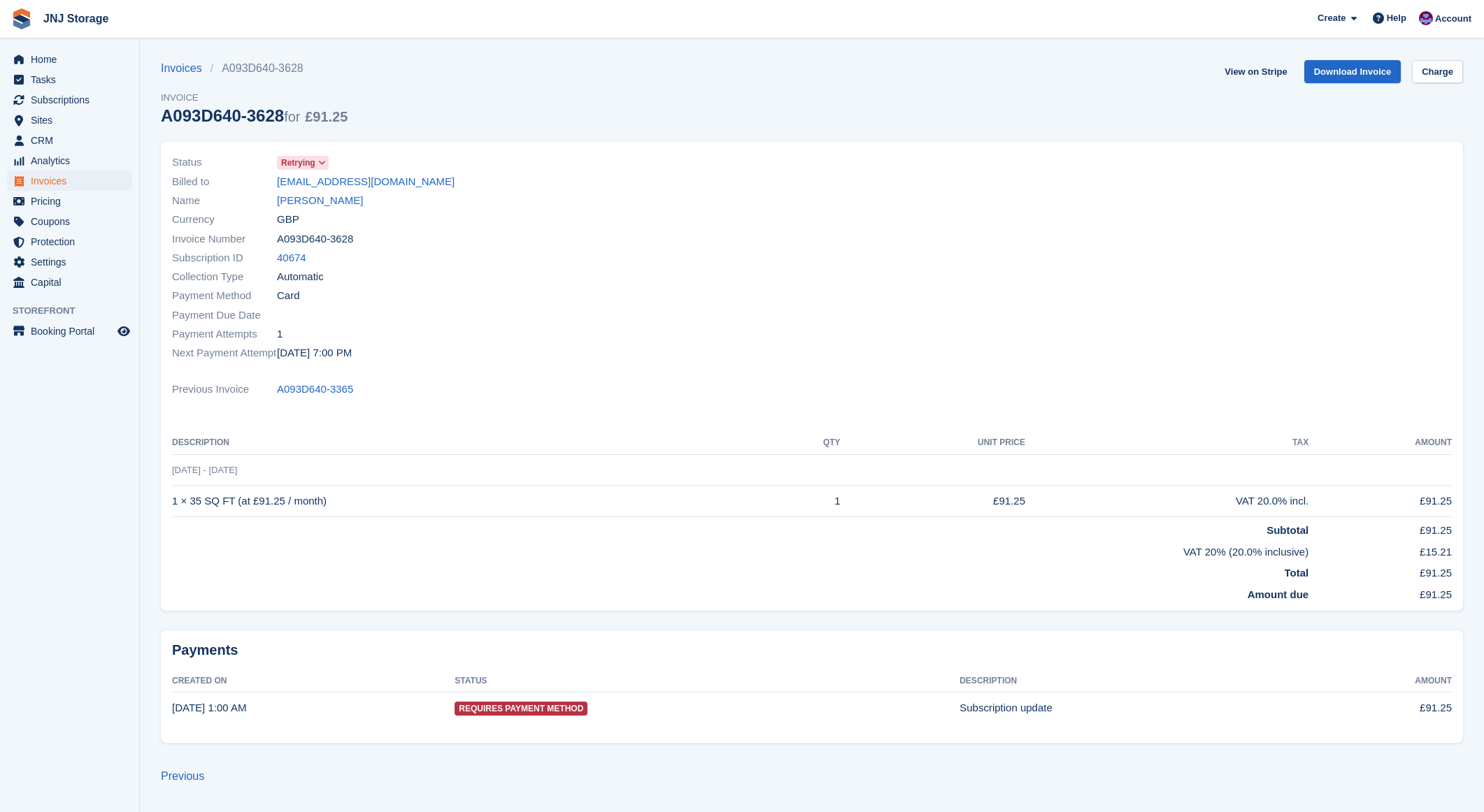
click at [313, 166] on span "Retrying" at bounding box center [298, 163] width 34 height 13
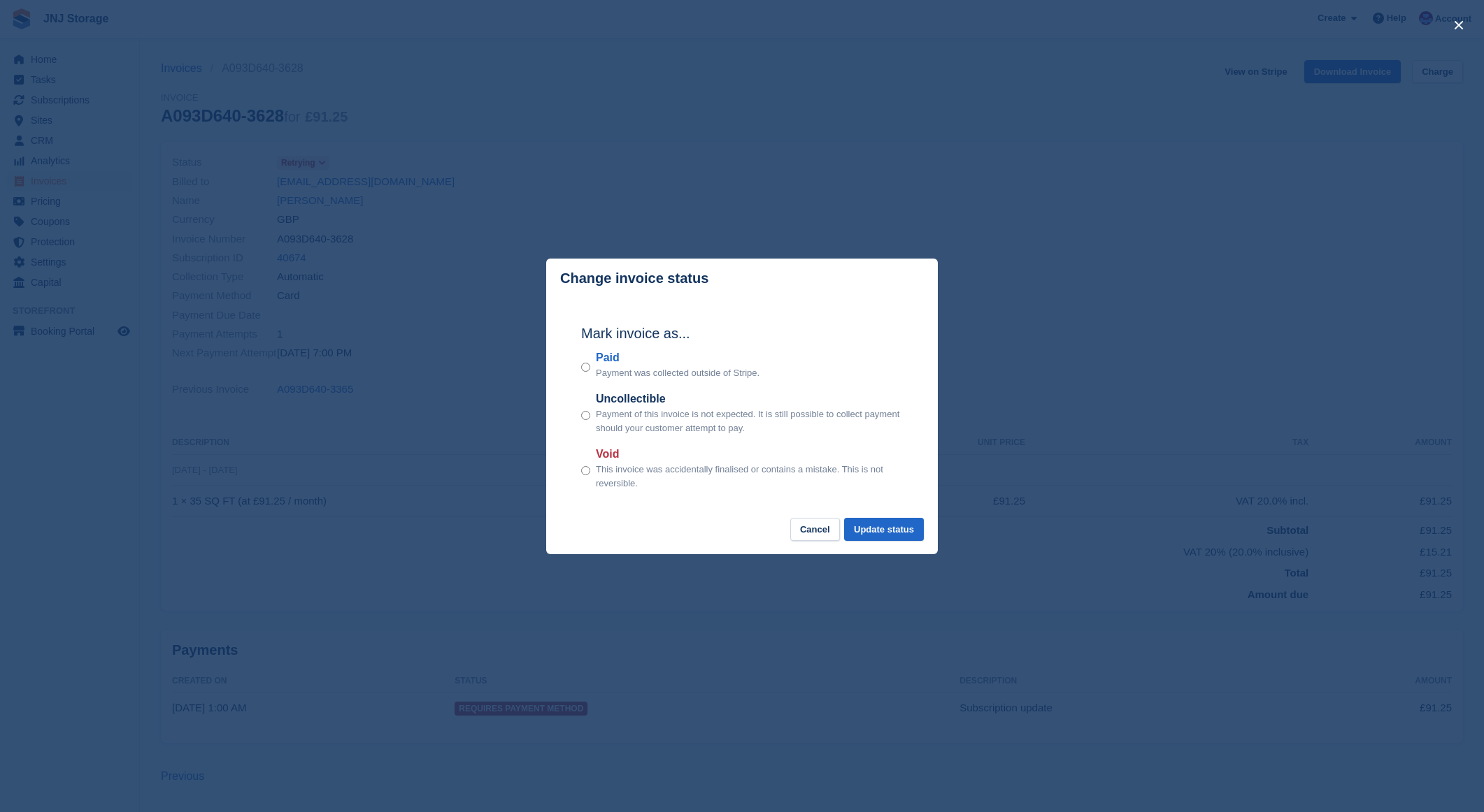
click at [579, 368] on div "Mark invoice as... Paid Payment was collected outside of Stripe. Uncollectible …" at bounding box center [742, 408] width 350 height 220
click at [590, 368] on div "Paid Payment was collected outside of Stripe." at bounding box center [741, 365] width 322 height 31
click at [897, 526] on button "Update status" at bounding box center [883, 530] width 80 height 23
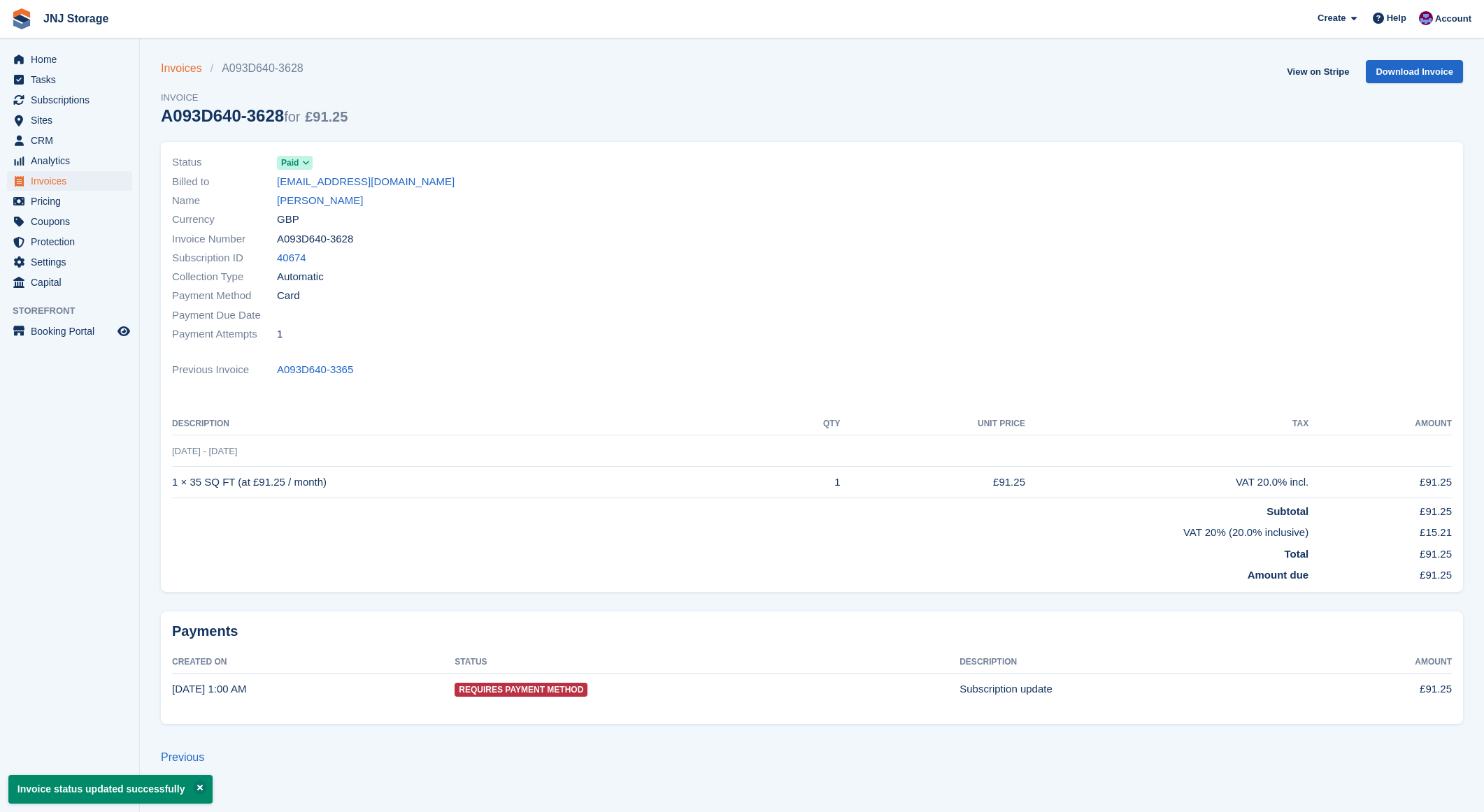
click at [184, 72] on link "Invoices" at bounding box center [185, 68] width 49 height 16
